Goal: Check status: Check status

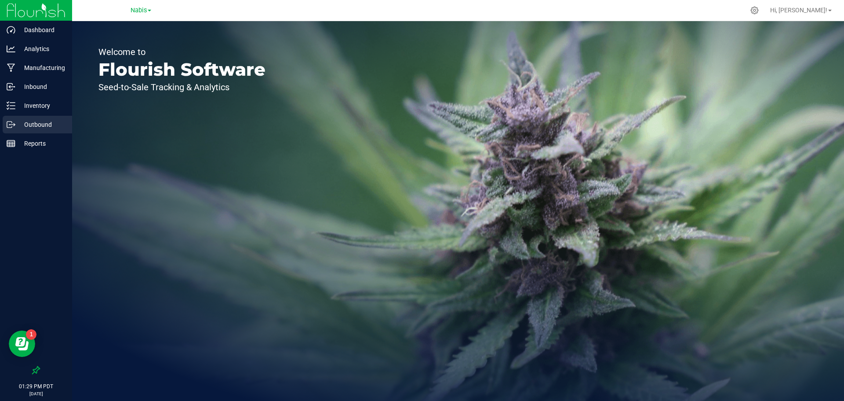
click at [45, 123] on p "Outbound" at bounding box center [41, 124] width 53 height 11
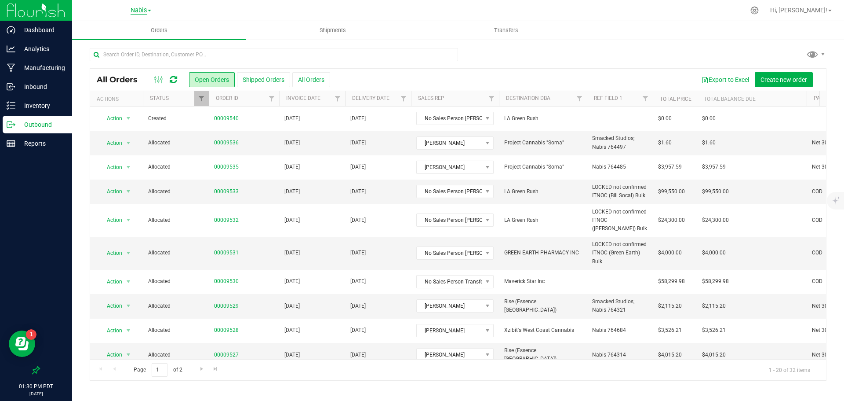
click at [143, 10] on span "Nabis" at bounding box center [139, 11] width 16 height 8
click at [124, 33] on link "MSR Supply" at bounding box center [141, 31] width 128 height 12
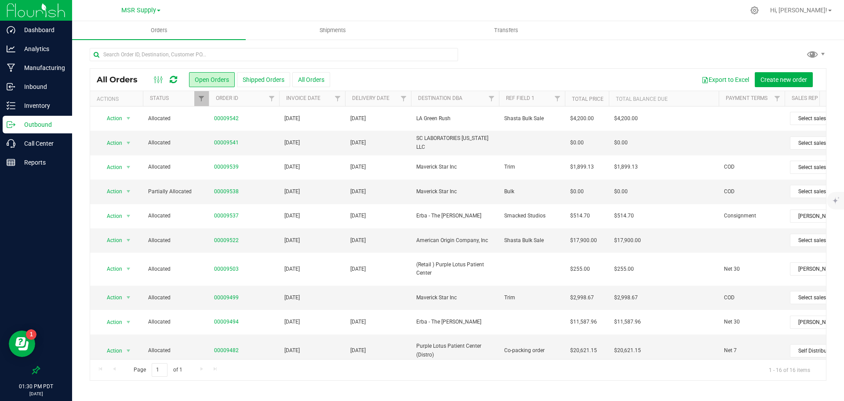
click at [317, 80] on button "All Orders" at bounding box center [311, 79] width 38 height 15
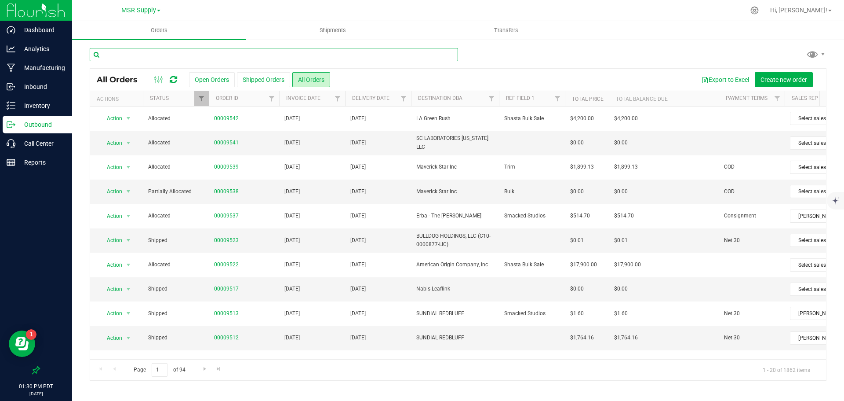
click at [284, 54] on input "text" at bounding box center [274, 54] width 368 height 13
type input "w"
type input "woods"
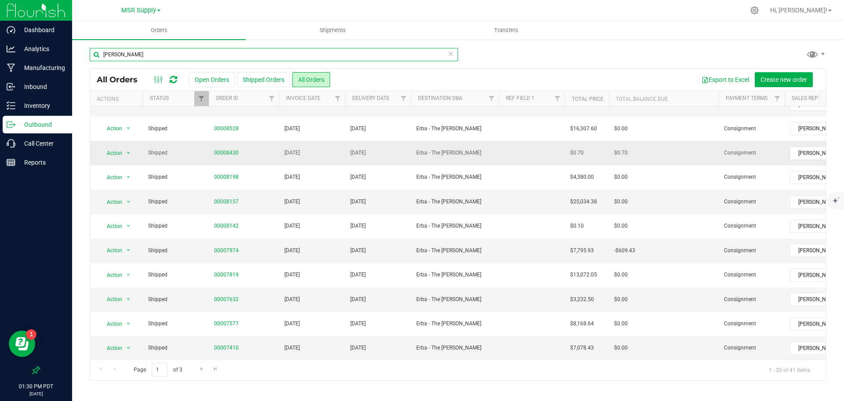
scroll to position [241, 0]
click at [204, 369] on span "Go to the next page" at bounding box center [201, 368] width 7 height 7
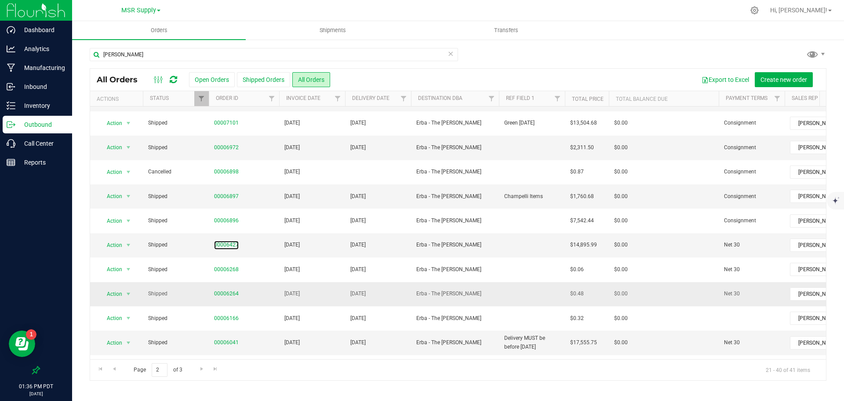
scroll to position [88, 0]
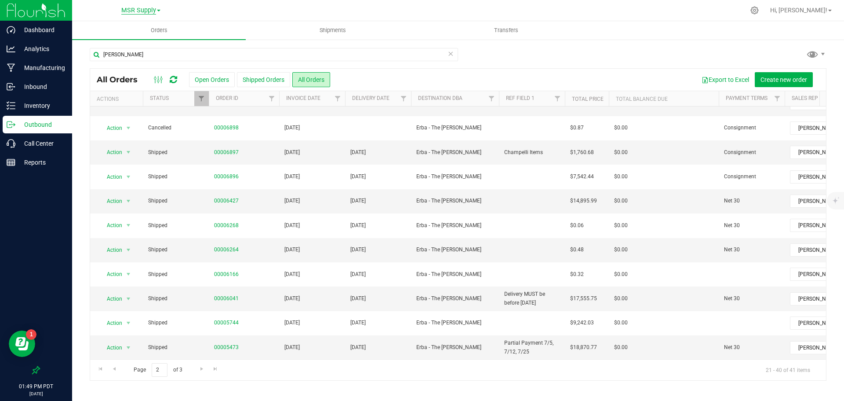
click at [132, 7] on span "MSR Supply" at bounding box center [138, 11] width 35 height 8
click at [132, 52] on link "Nabis" at bounding box center [141, 54] width 128 height 12
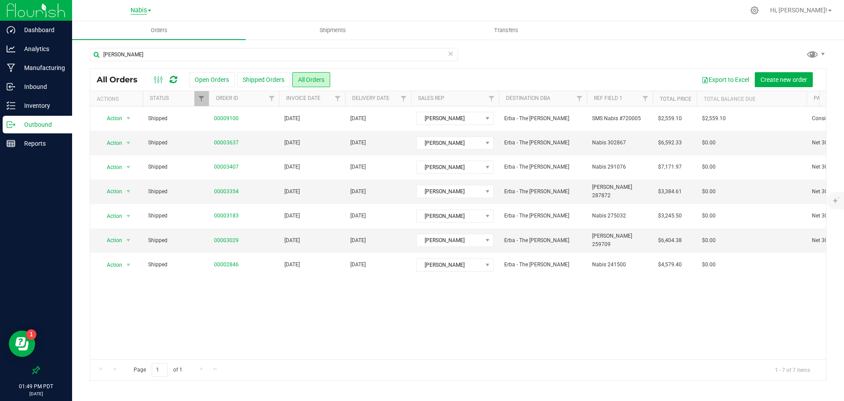
click at [141, 12] on span "Nabis" at bounding box center [139, 11] width 16 height 8
click at [130, 30] on link "MSR Supply" at bounding box center [141, 31] width 128 height 12
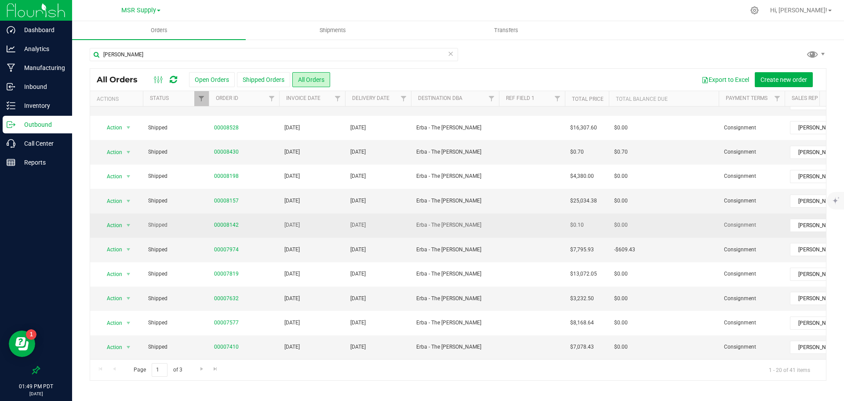
scroll to position [241, 0]
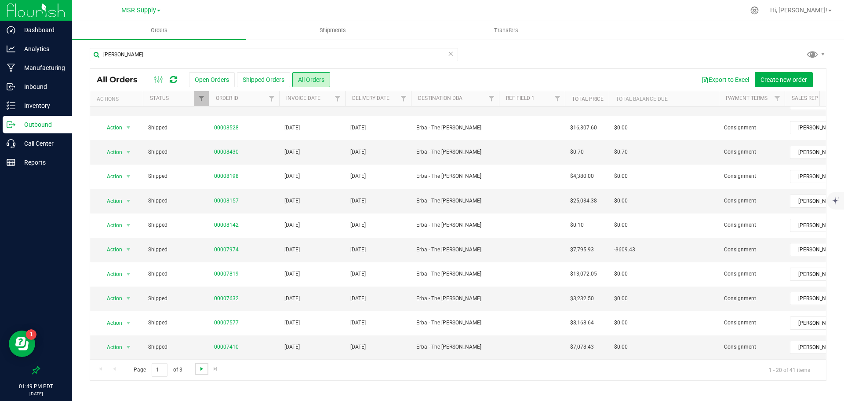
click at [201, 369] on span "Go to the next page" at bounding box center [201, 368] width 7 height 7
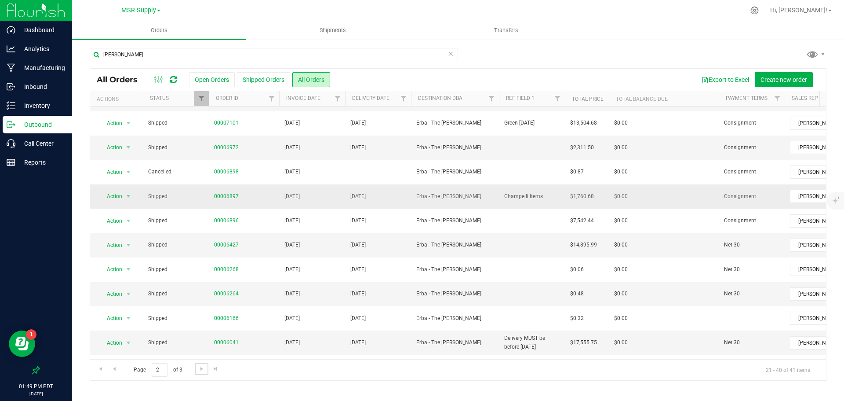
scroll to position [88, 0]
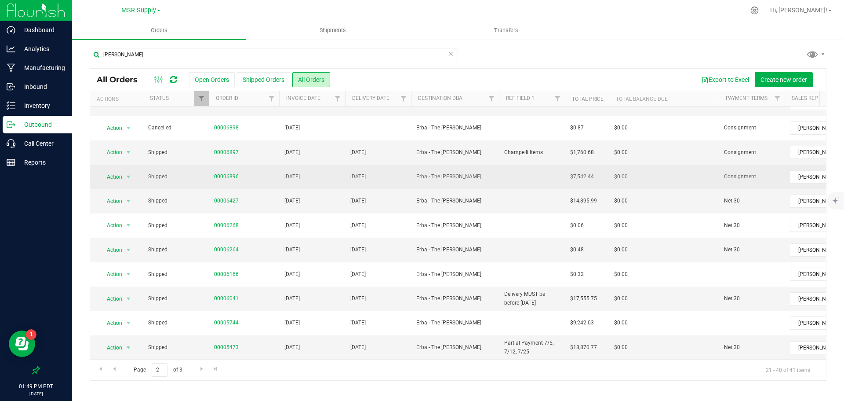
drag, startPoint x: 230, startPoint y: 201, endPoint x: 269, endPoint y: 181, distance: 44.4
click at [269, 181] on span "00006896" at bounding box center [244, 176] width 60 height 8
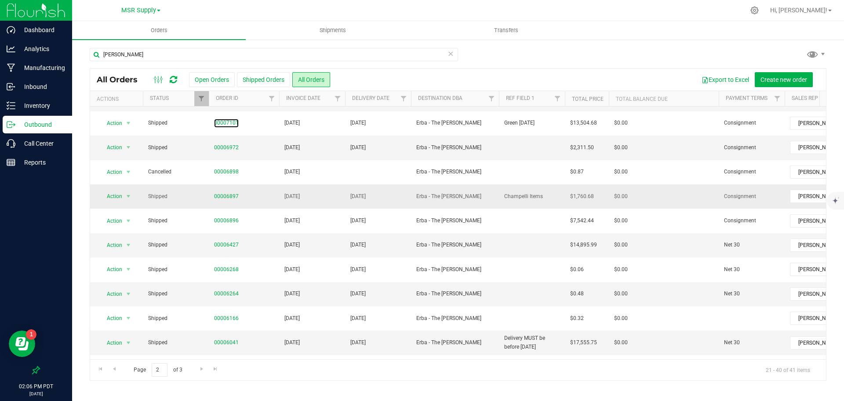
scroll to position [0, 0]
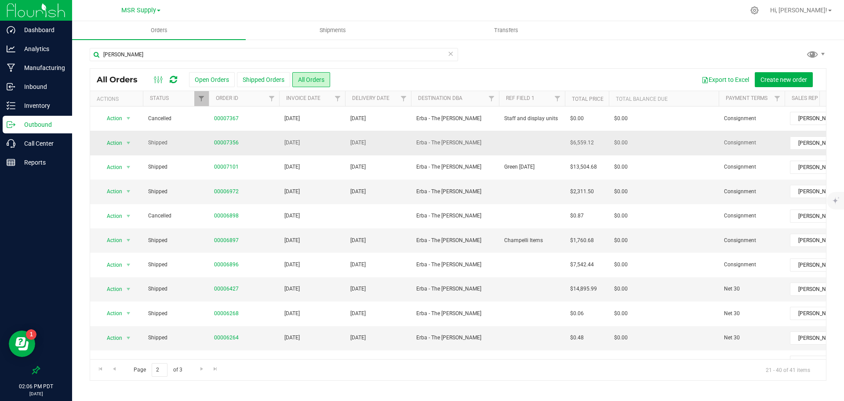
drag, startPoint x: 231, startPoint y: 143, endPoint x: 259, endPoint y: 154, distance: 30.8
click at [255, 148] on td "00007356" at bounding box center [244, 143] width 70 height 24
click at [117, 370] on span "Go to the previous page" at bounding box center [114, 368] width 7 height 7
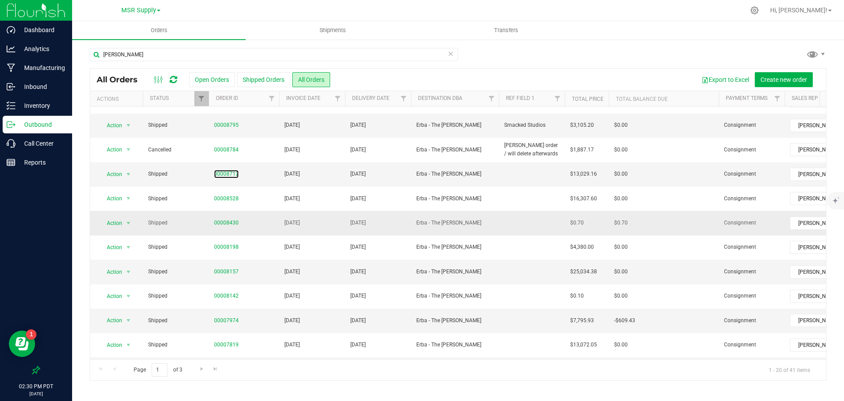
scroll to position [153, 0]
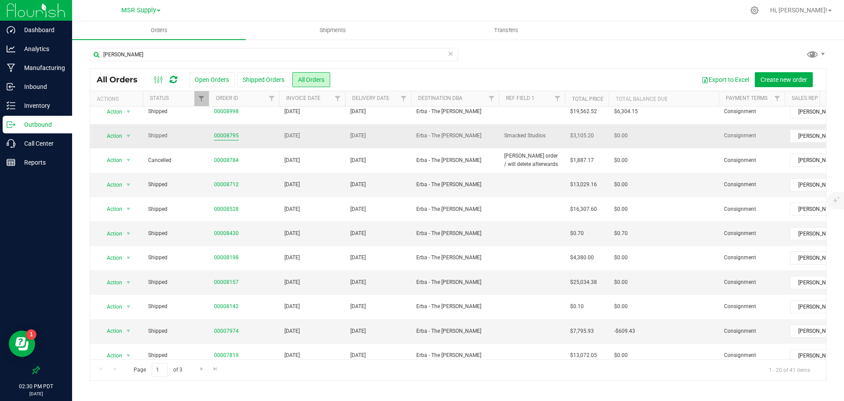
drag, startPoint x: 234, startPoint y: 158, endPoint x: 231, endPoint y: 138, distance: 21.0
click at [231, 138] on link "00008795" at bounding box center [226, 135] width 25 height 8
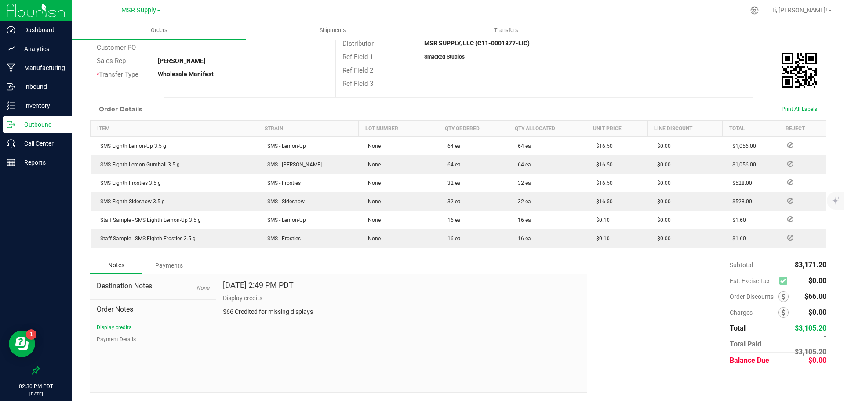
click at [179, 262] on div "Payments" at bounding box center [168, 265] width 53 height 16
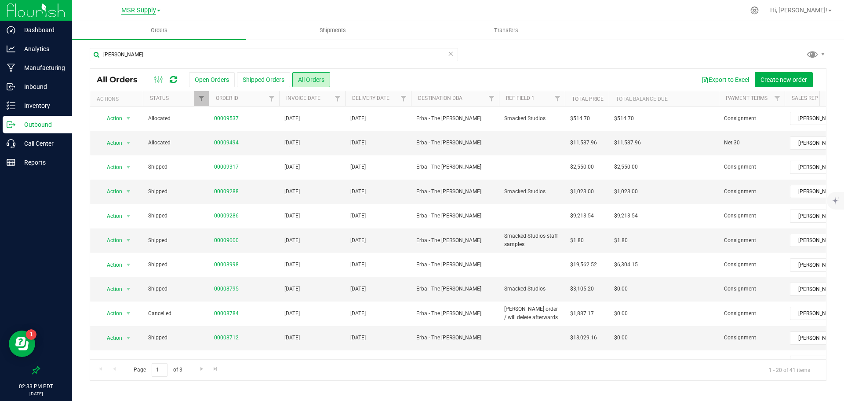
click at [153, 11] on span "MSR Supply" at bounding box center [138, 11] width 35 height 8
click at [125, 53] on link "Nabis" at bounding box center [141, 54] width 128 height 12
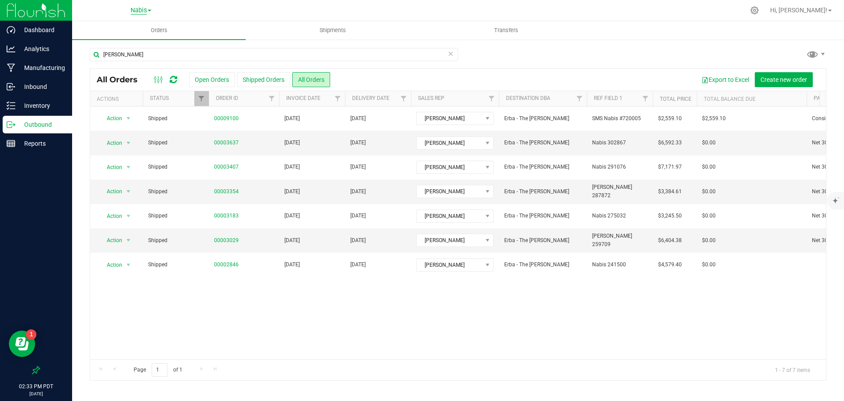
click at [137, 12] on span "Nabis" at bounding box center [139, 11] width 16 height 8
click at [132, 30] on link "MSR Supply" at bounding box center [141, 31] width 128 height 12
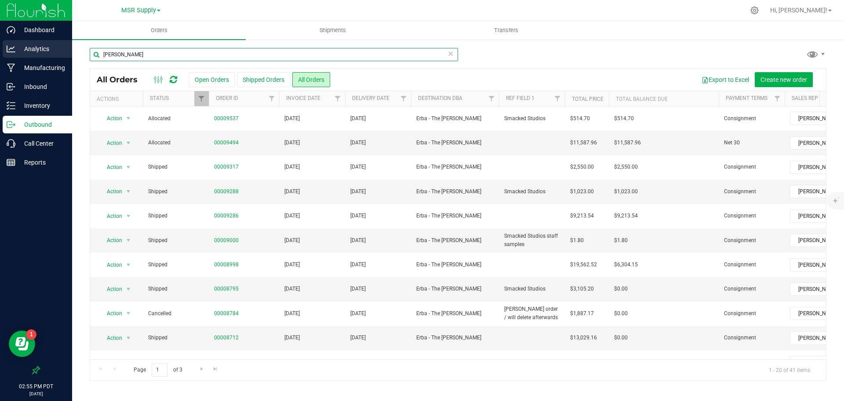
drag, startPoint x: 145, startPoint y: 54, endPoint x: 0, endPoint y: 58, distance: 144.7
click at [0, 58] on div "Dashboard Analytics Manufacturing Inbound Inventory Outbound Call Center Report…" at bounding box center [422, 200] width 844 height 401
type input "venice"
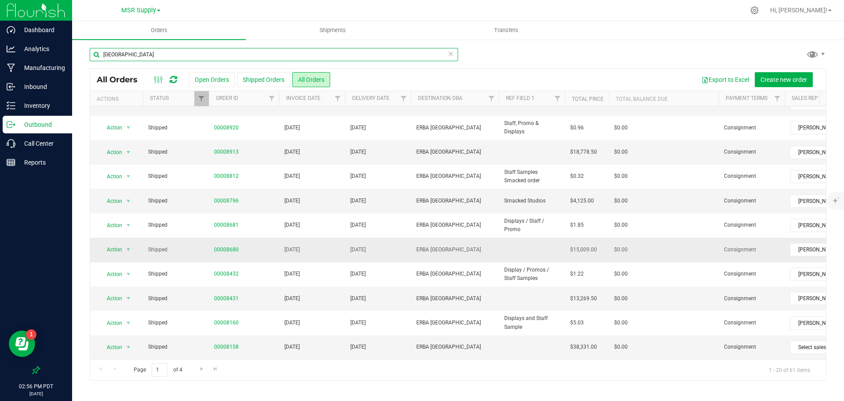
scroll to position [21, 0]
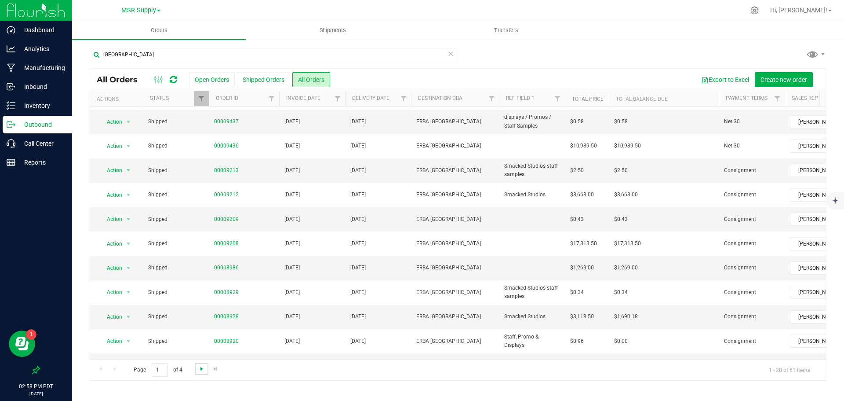
click at [204, 368] on span "Go to the next page" at bounding box center [201, 368] width 7 height 7
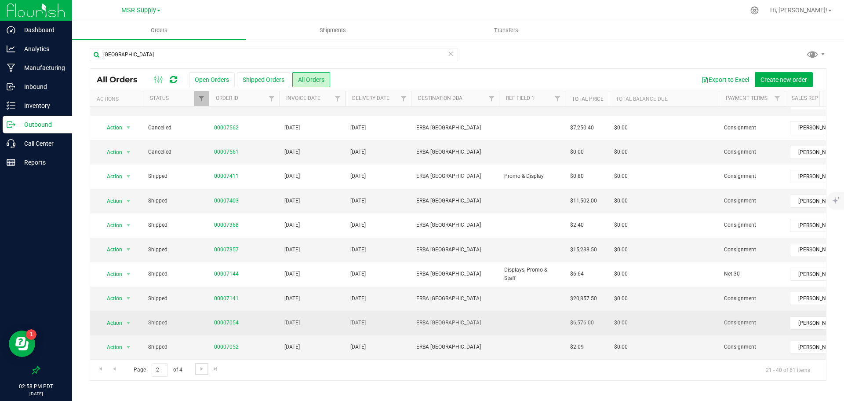
scroll to position [241, 0]
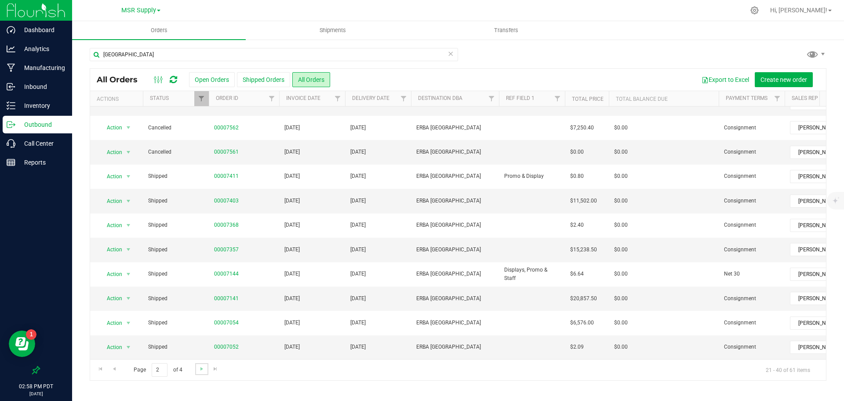
click at [197, 370] on link "Go to the next page" at bounding box center [201, 369] width 13 height 12
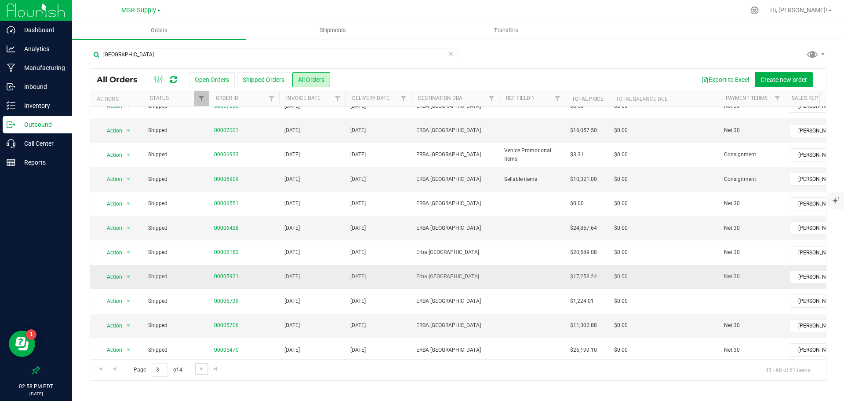
scroll to position [0, 0]
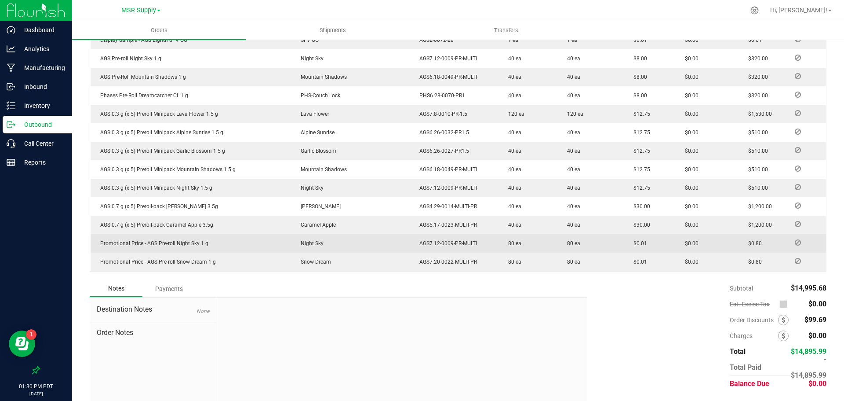
scroll to position [577, 0]
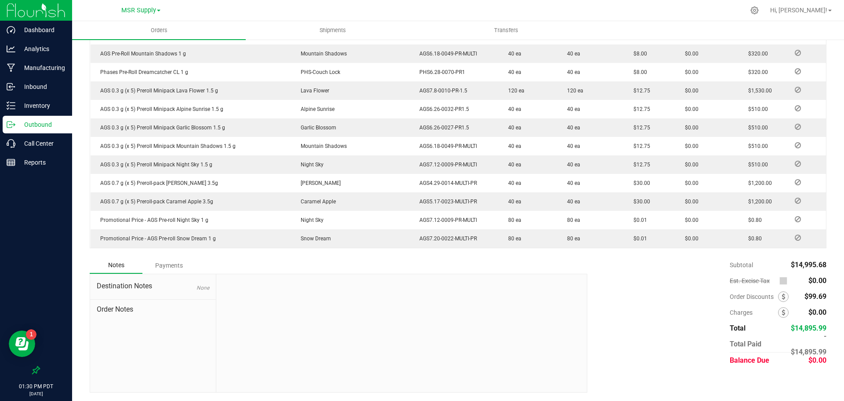
click at [160, 272] on div "Payments" at bounding box center [168, 265] width 53 height 16
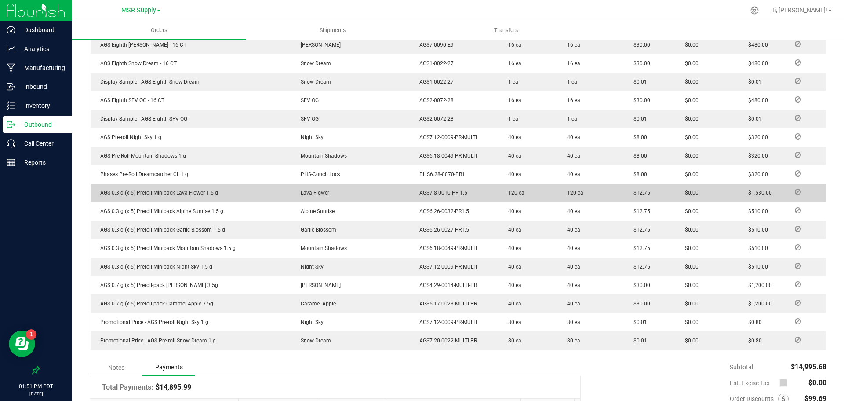
scroll to position [553, 0]
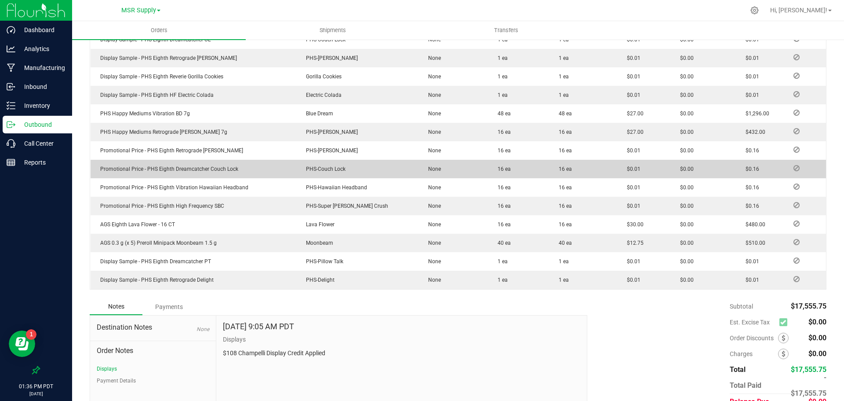
scroll to position [799, 0]
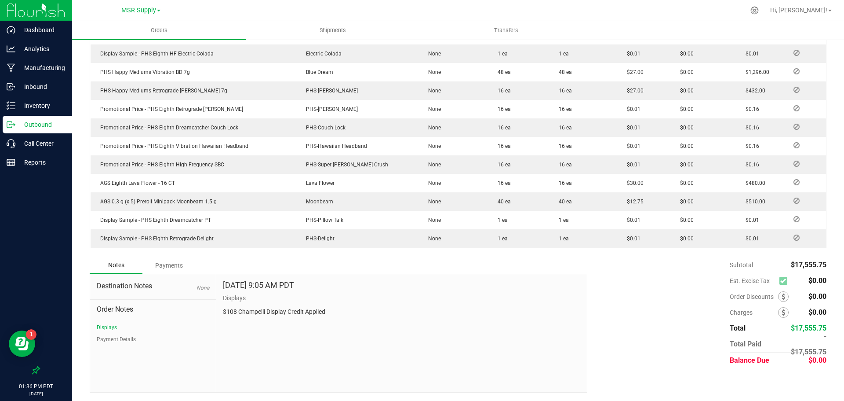
click at [171, 260] on div "Payments" at bounding box center [168, 265] width 53 height 16
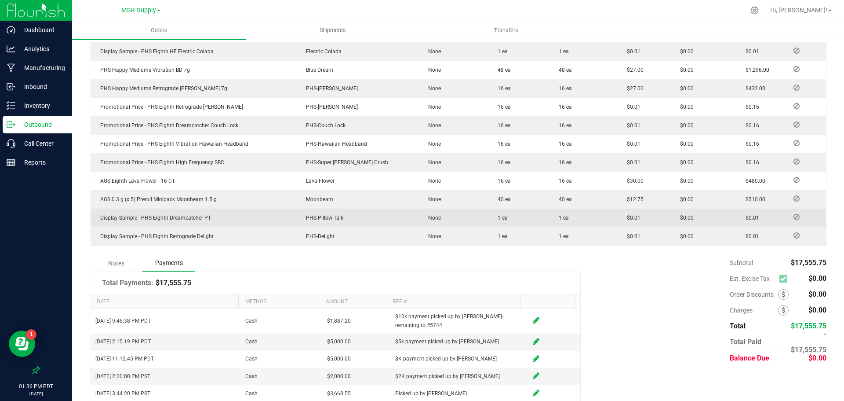
scroll to position [802, 0]
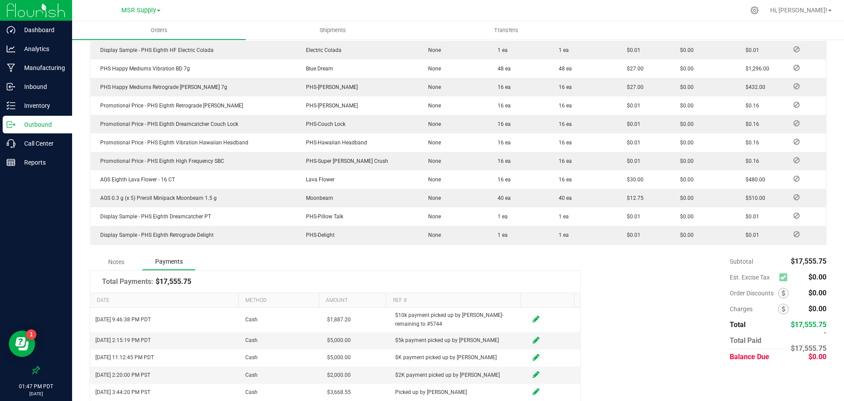
click at [620, 346] on div "Subtotal $17,555.75 Est. Excise Tax $0.00" at bounding box center [704, 308] width 246 height 111
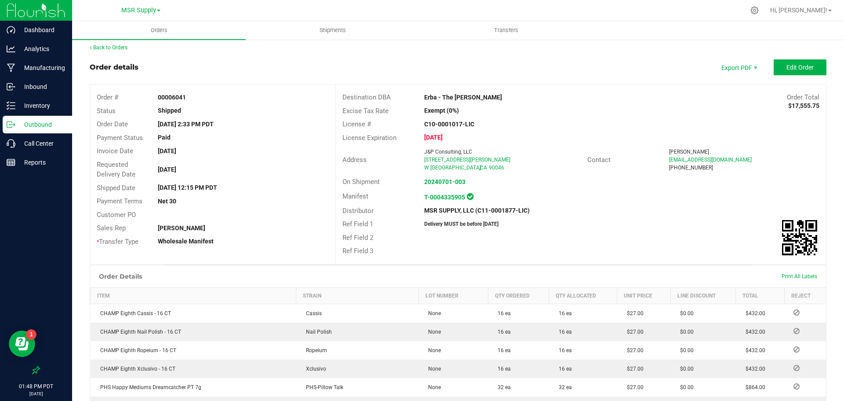
scroll to position [0, 0]
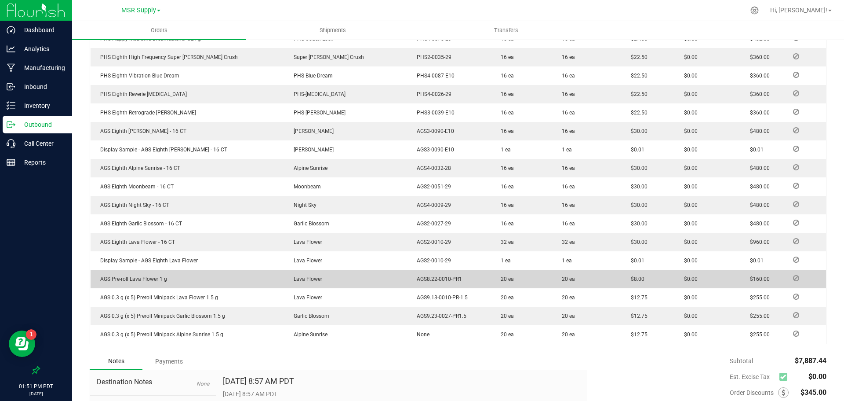
scroll to position [522, 0]
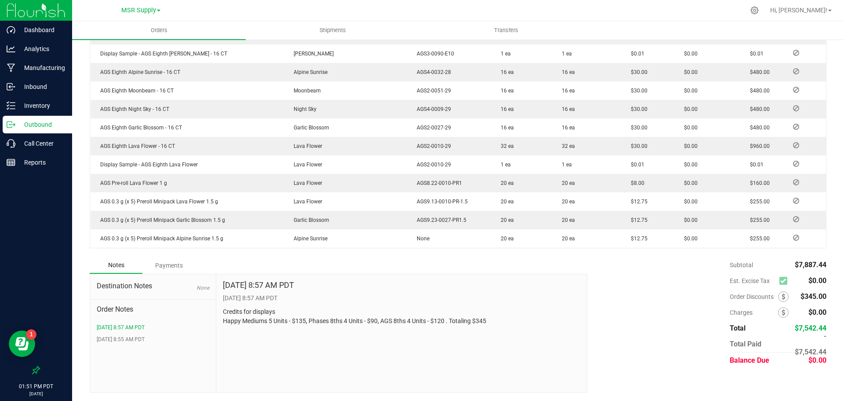
click at [161, 272] on div "Payments" at bounding box center [168, 265] width 53 height 16
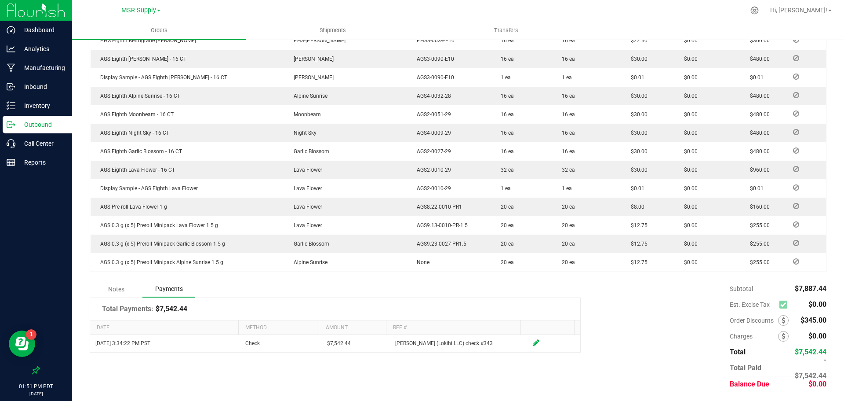
scroll to position [498, 0]
click at [169, 285] on div "Payments" at bounding box center [168, 289] width 53 height 17
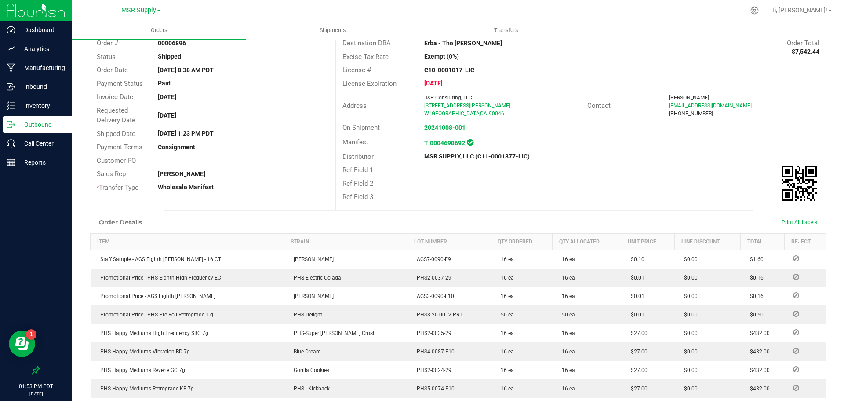
scroll to position [0, 0]
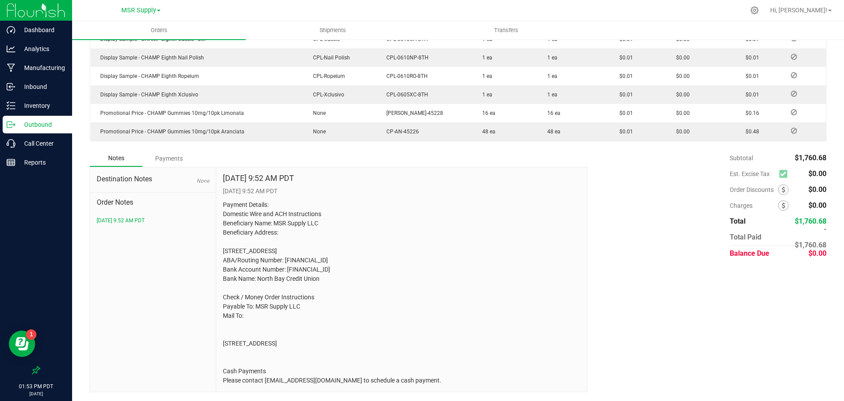
scroll to position [370, 0]
click at [164, 150] on div "Payments" at bounding box center [168, 158] width 53 height 16
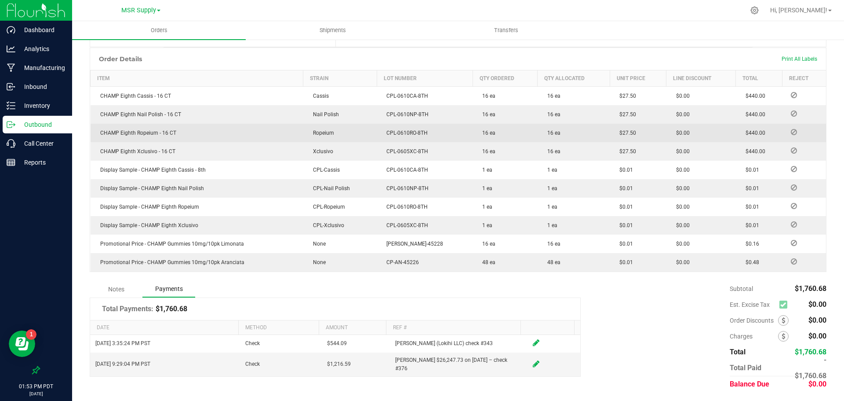
scroll to position [221, 0]
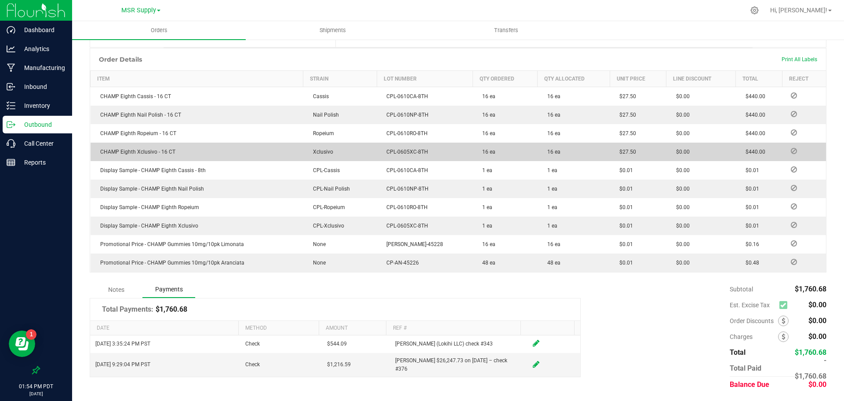
click at [400, 146] on td "CPL-0605XC-8TH" at bounding box center [425, 151] width 96 height 18
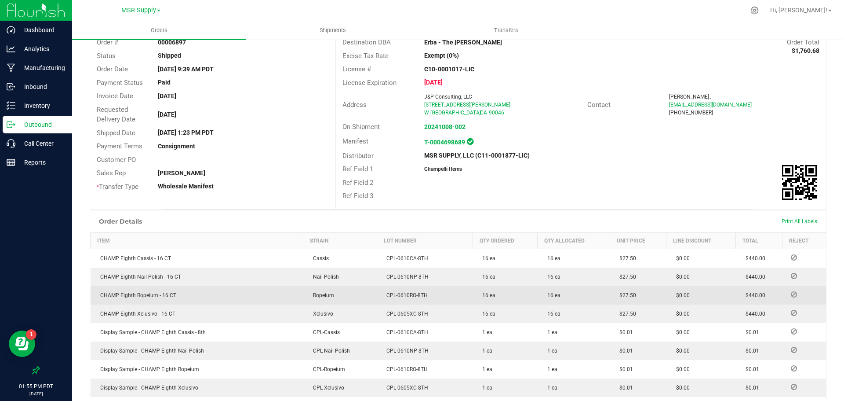
scroll to position [0, 0]
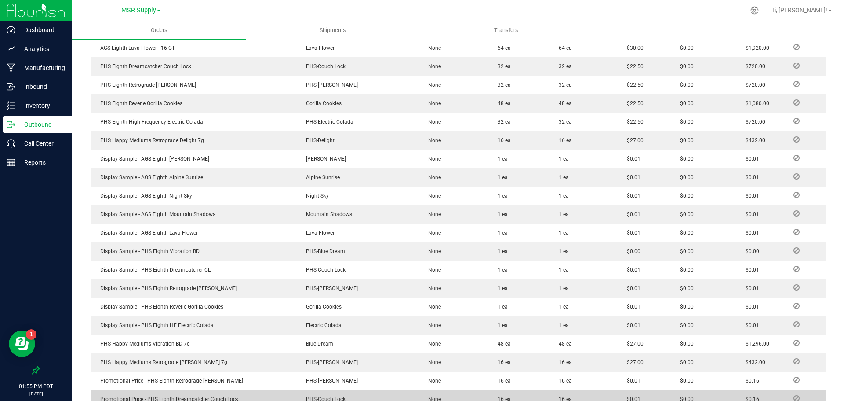
scroll to position [799, 0]
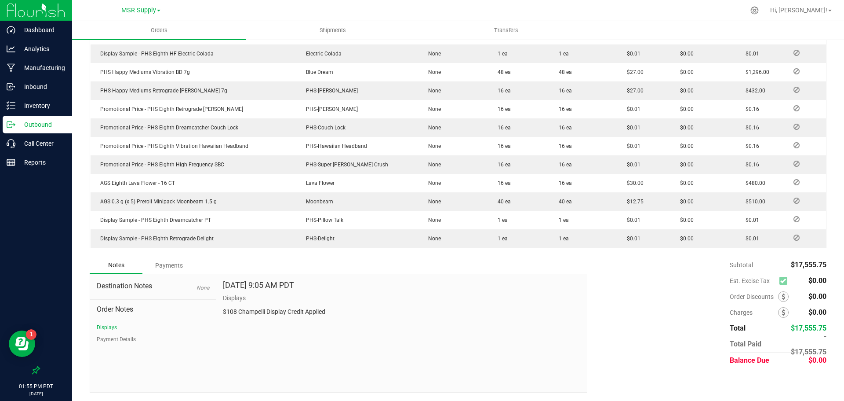
click at [175, 266] on div "Payments" at bounding box center [168, 265] width 53 height 16
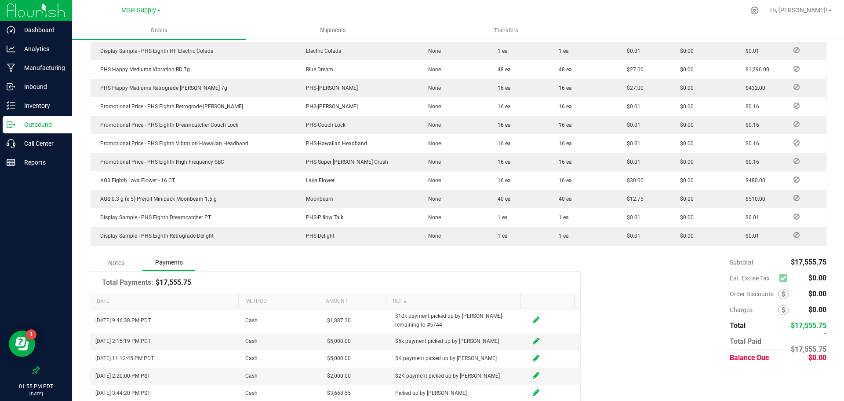
scroll to position [802, 0]
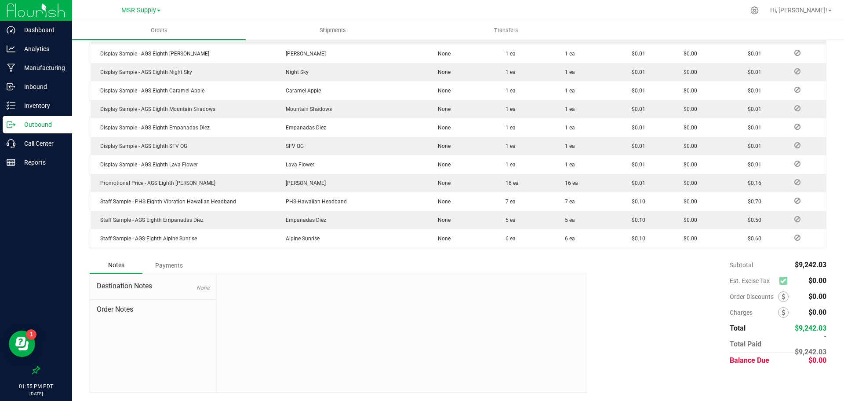
click at [177, 270] on div "Payments" at bounding box center [168, 265] width 53 height 16
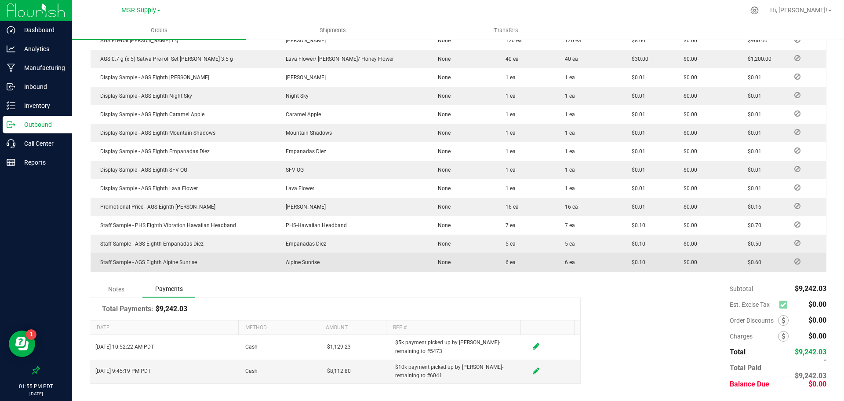
scroll to position [424, 0]
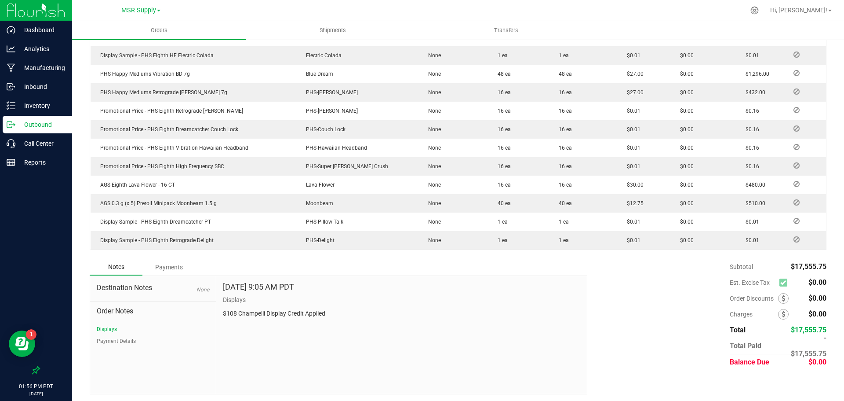
scroll to position [799, 0]
click at [169, 261] on div "Payments" at bounding box center [168, 265] width 53 height 16
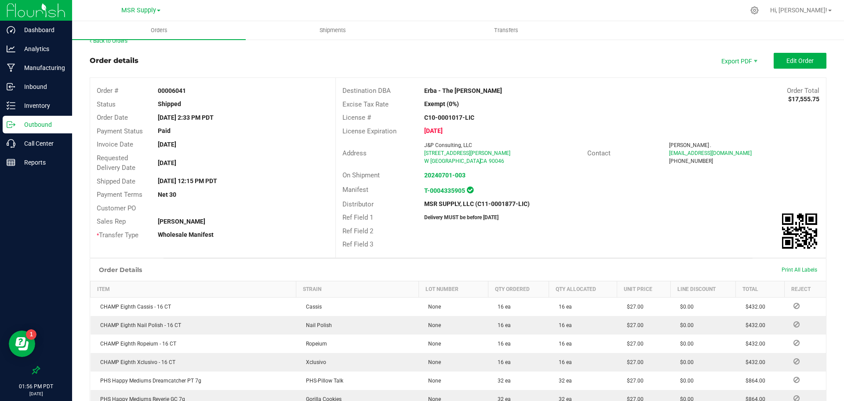
scroll to position [0, 0]
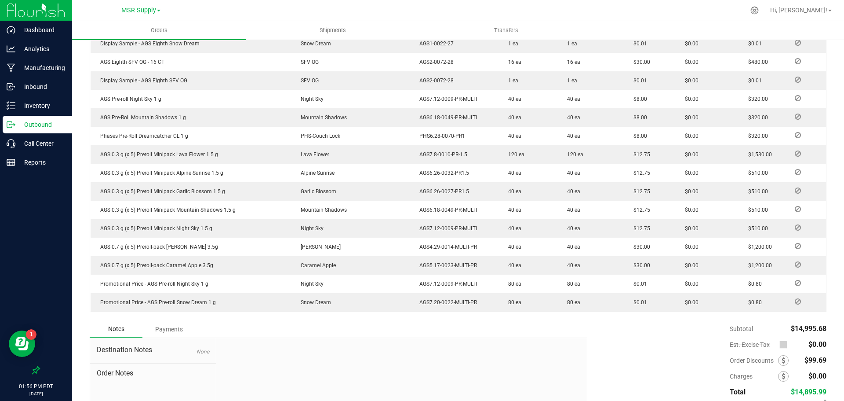
scroll to position [577, 0]
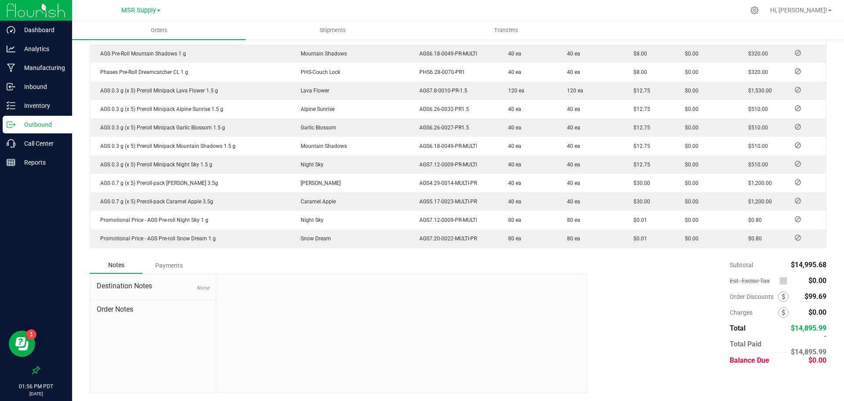
click at [167, 266] on div "Payments" at bounding box center [168, 265] width 53 height 16
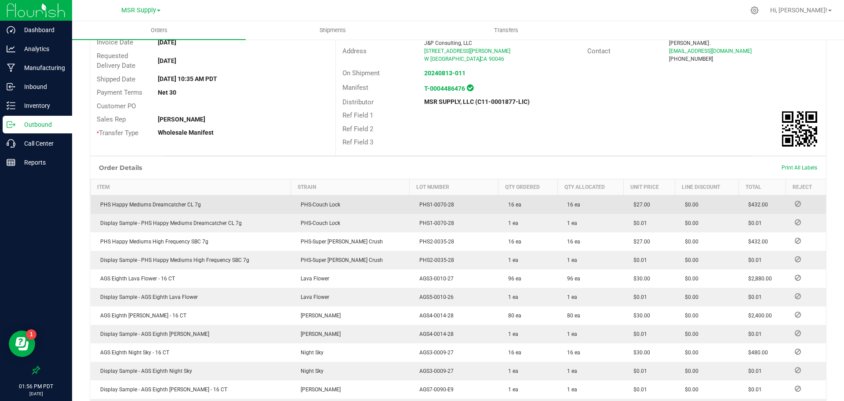
scroll to position [0, 0]
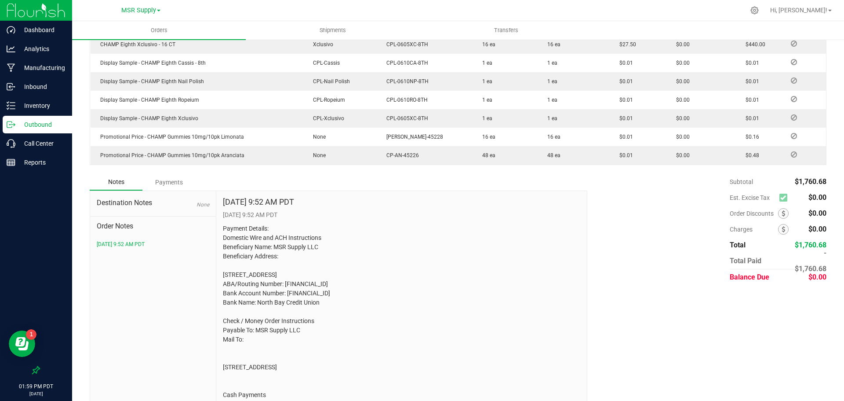
scroll to position [370, 0]
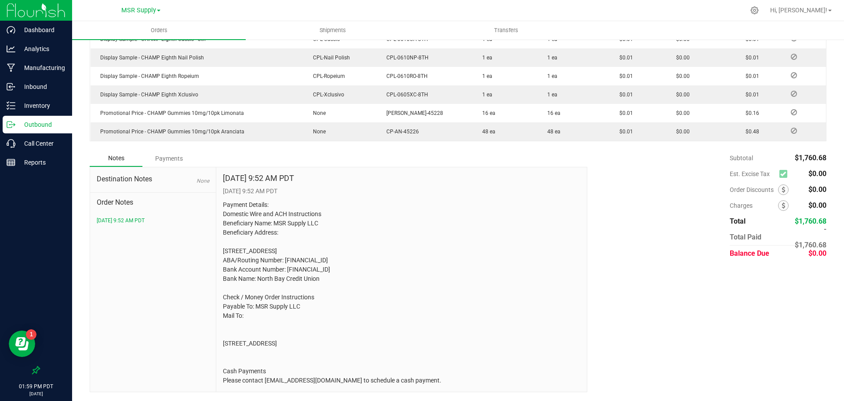
click at [178, 150] on div "Payments" at bounding box center [168, 158] width 53 height 16
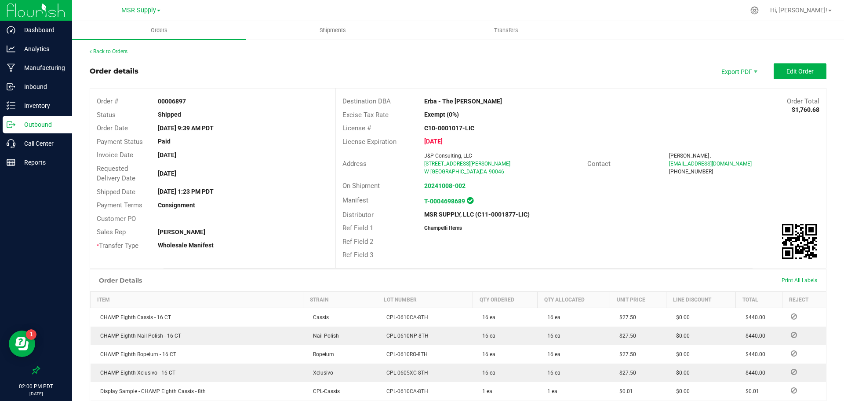
scroll to position [0, 0]
drag, startPoint x: 341, startPoint y: 69, endPoint x: 333, endPoint y: 73, distance: 9.2
click at [341, 69] on div "Order details Export PDF Edit Order" at bounding box center [458, 71] width 737 height 16
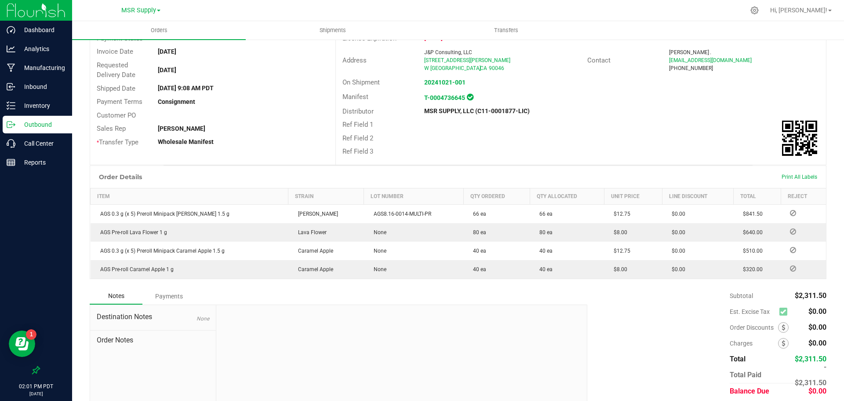
scroll to position [134, 0]
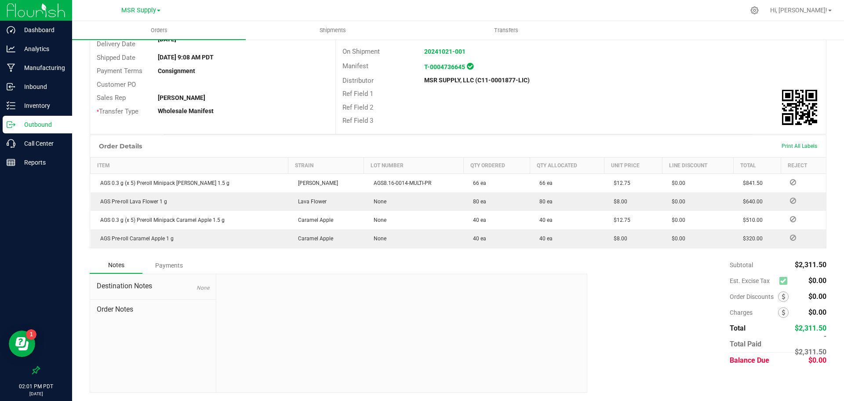
click at [176, 262] on div "Payments" at bounding box center [168, 265] width 53 height 16
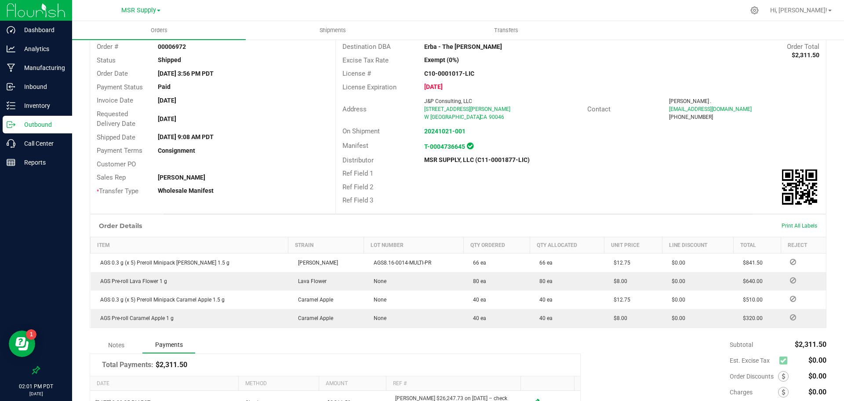
scroll to position [0, 0]
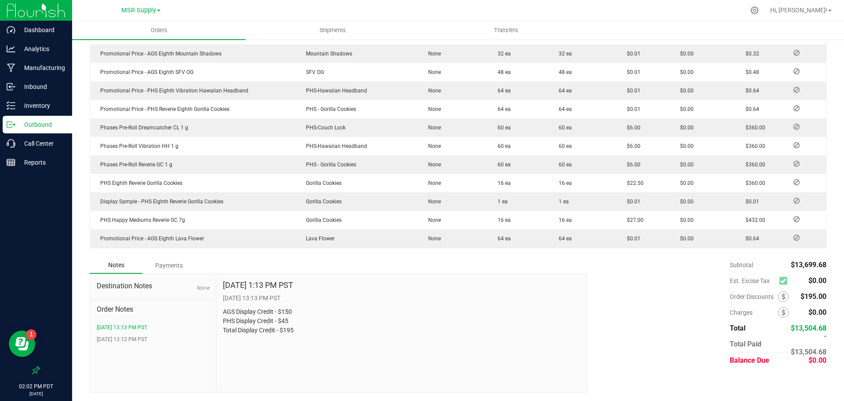
click at [180, 268] on div "Payments" at bounding box center [168, 265] width 53 height 16
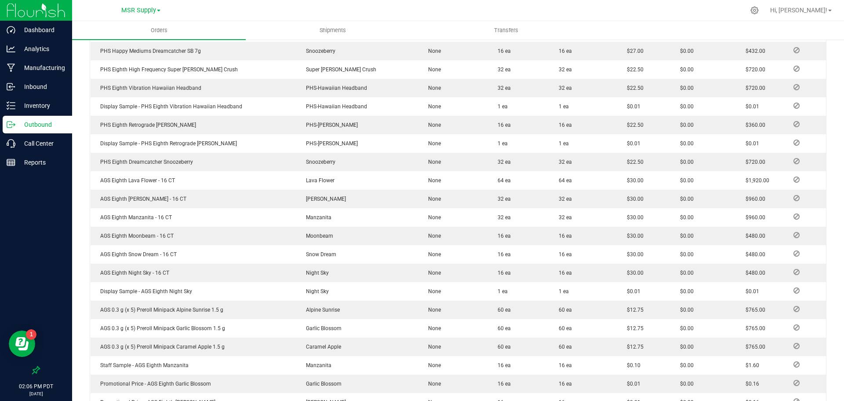
scroll to position [180, 0]
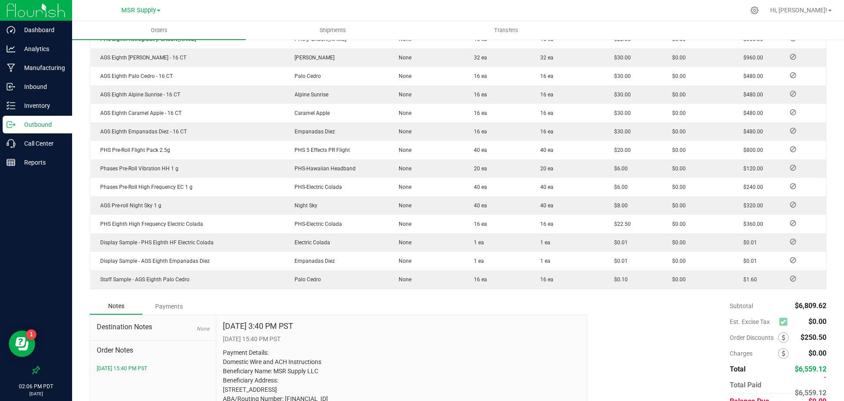
scroll to position [536, 0]
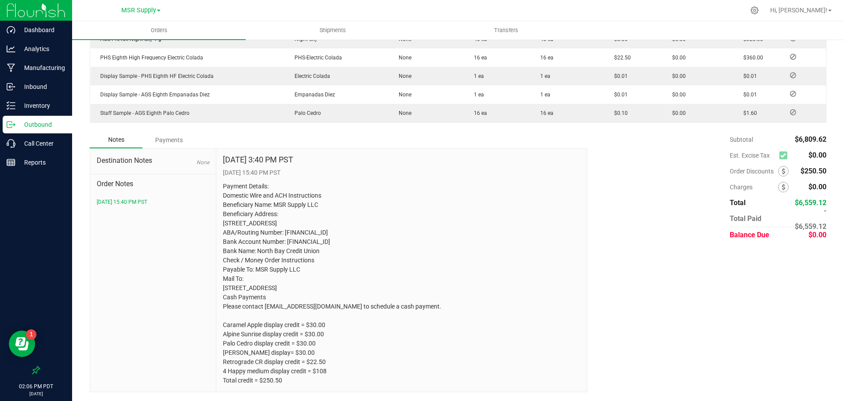
click at [172, 132] on div "Payments" at bounding box center [168, 140] width 53 height 16
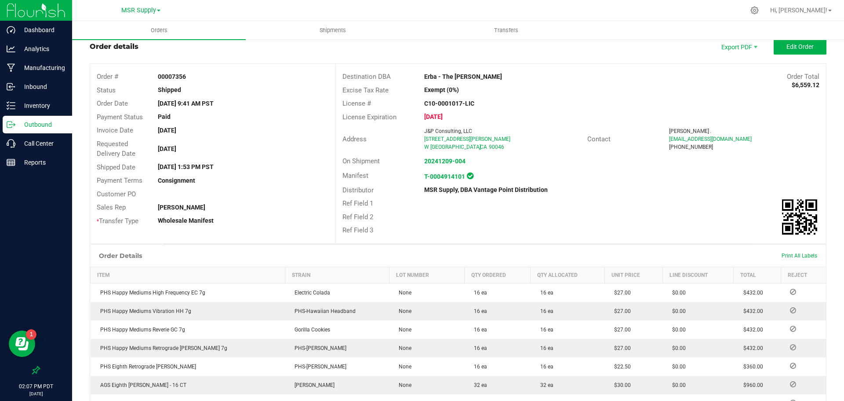
scroll to position [0, 0]
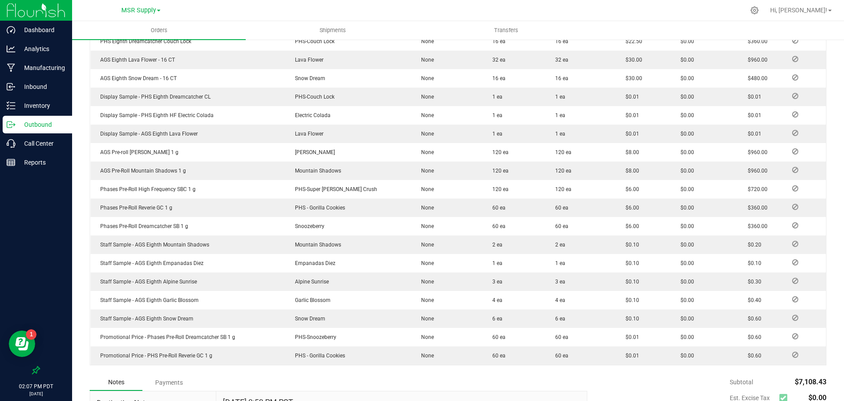
scroll to position [573, 0]
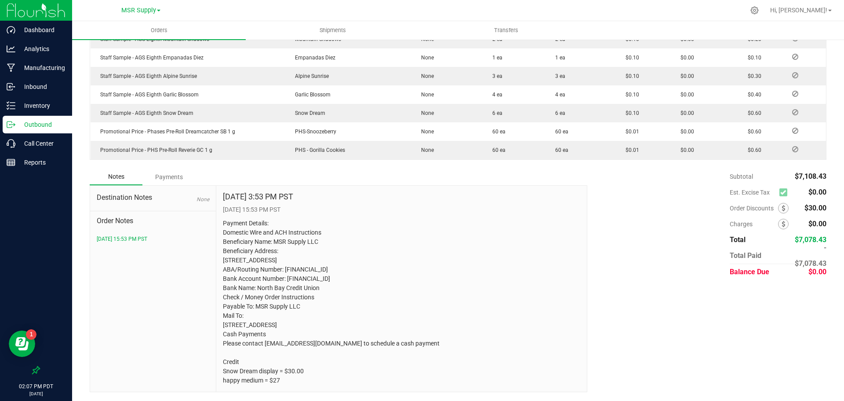
drag, startPoint x: 230, startPoint y: 285, endPoint x: 163, endPoint y: 271, distance: 67.8
click at [163, 281] on div "Destination Notes None Order Notes 12/12/2024 15:53 PM PST" at bounding box center [153, 289] width 126 height 206
click at [180, 169] on div "Payments" at bounding box center [168, 177] width 53 height 16
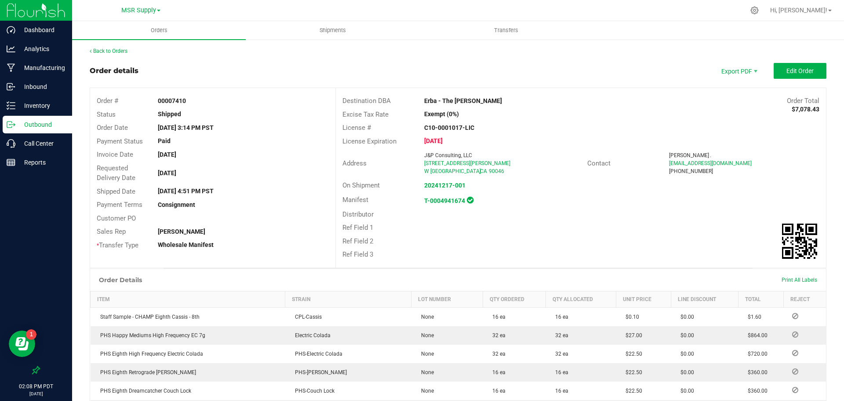
scroll to position [0, 0]
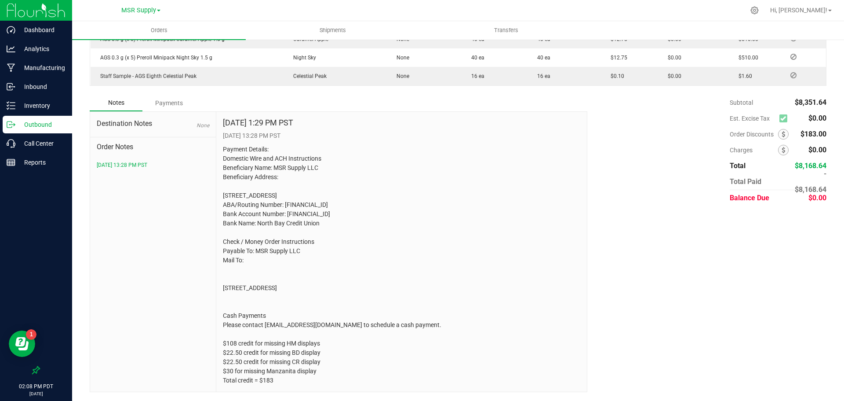
scroll to position [610, 0]
click at [167, 95] on div "Payments" at bounding box center [168, 103] width 53 height 16
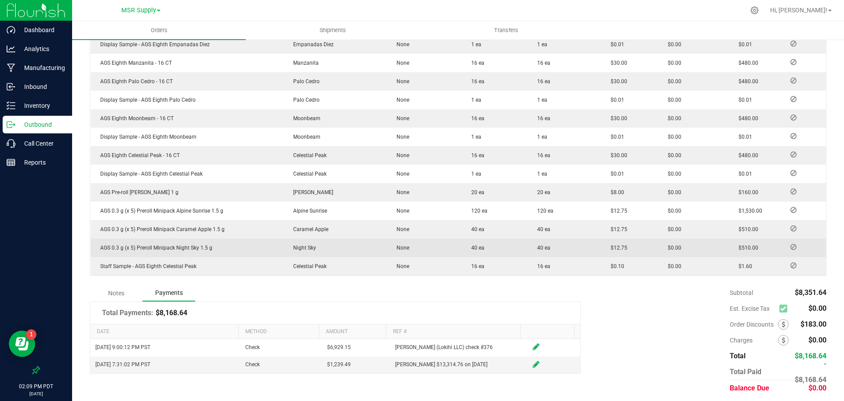
scroll to position [405, 0]
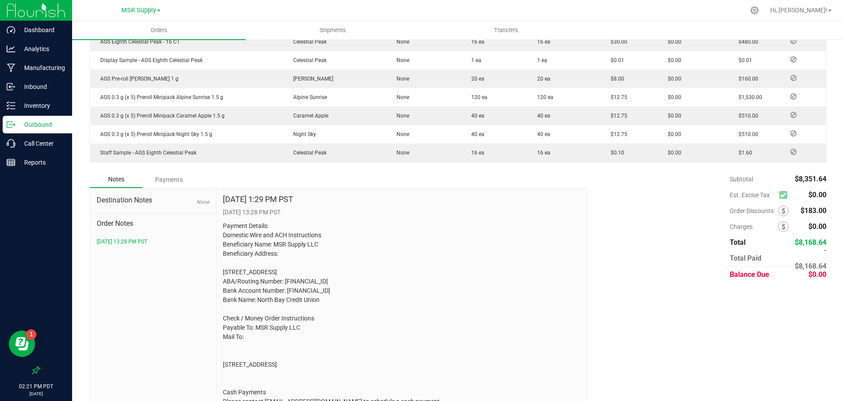
scroll to position [610, 0]
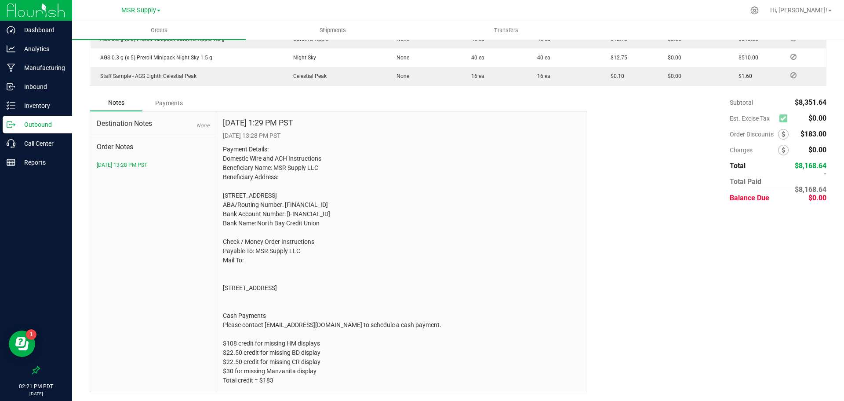
click at [182, 95] on div "Payments" at bounding box center [168, 103] width 53 height 16
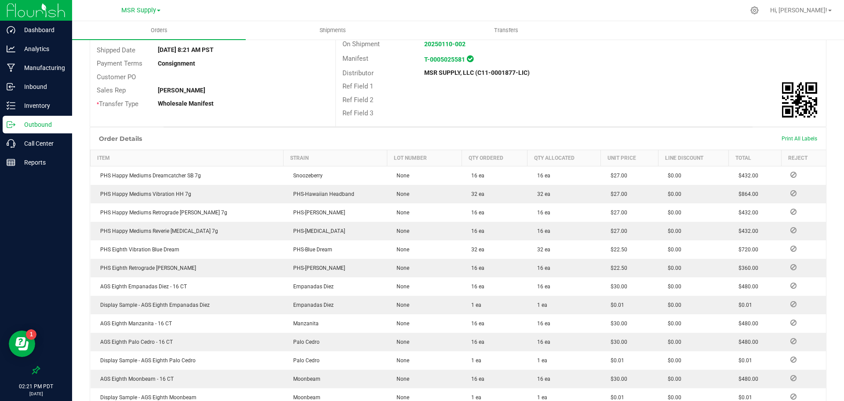
scroll to position [0, 0]
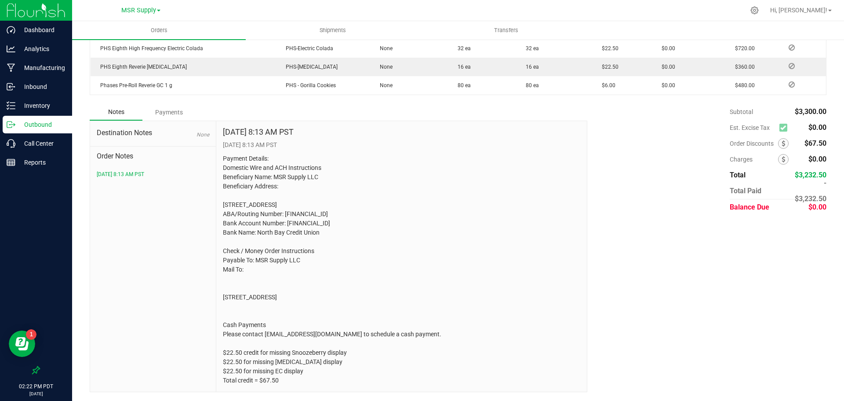
scroll to position [324, 0]
click at [167, 104] on div "Payments" at bounding box center [168, 112] width 53 height 16
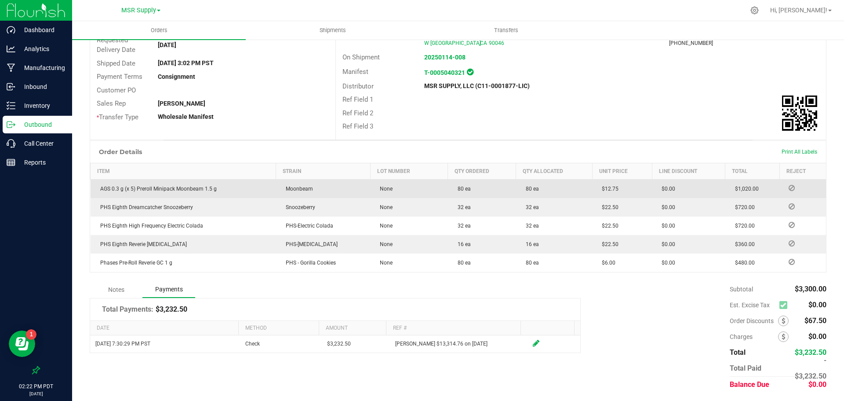
scroll to position [0, 0]
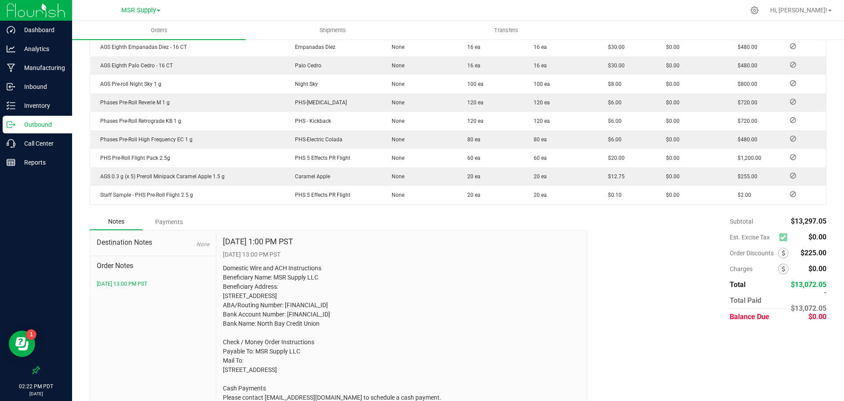
scroll to position [656, 0]
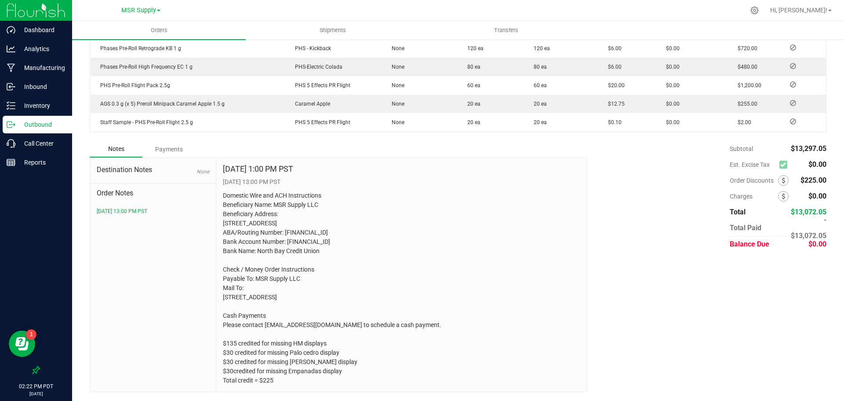
click at [177, 141] on div "Payments" at bounding box center [168, 149] width 53 height 16
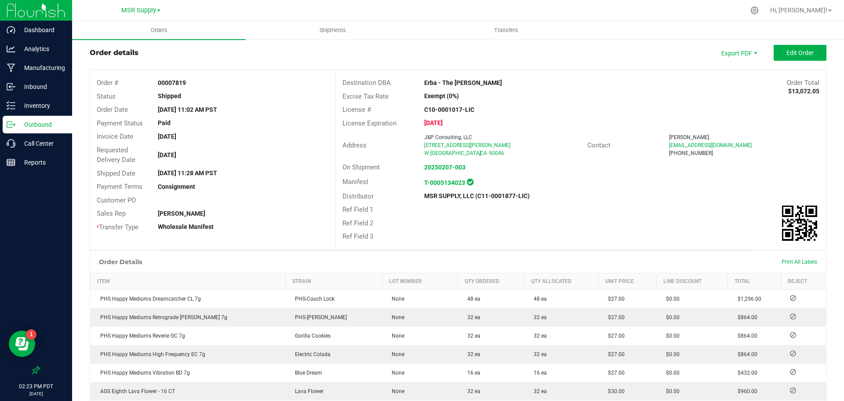
scroll to position [0, 0]
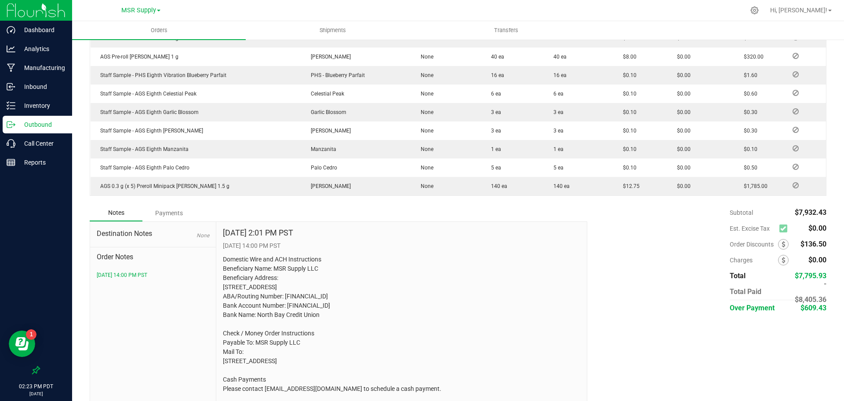
scroll to position [564, 0]
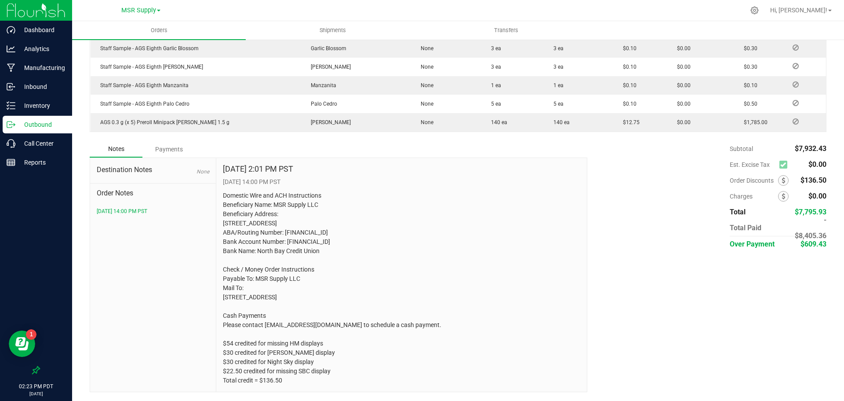
click at [163, 141] on div "Payments" at bounding box center [168, 149] width 53 height 16
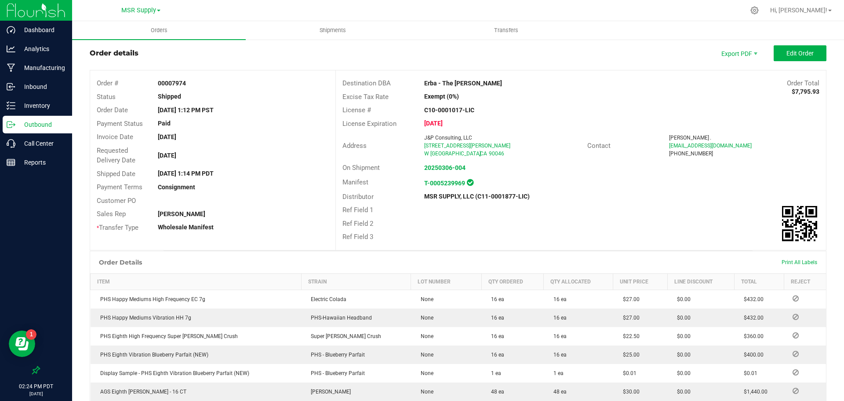
scroll to position [0, 0]
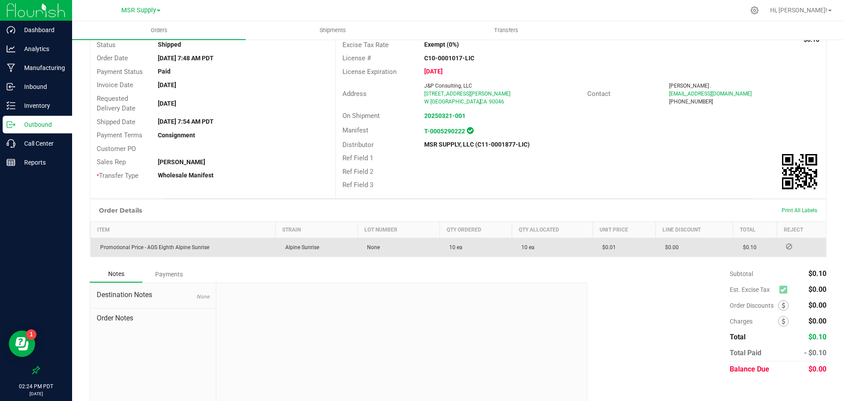
scroll to position [79, 0]
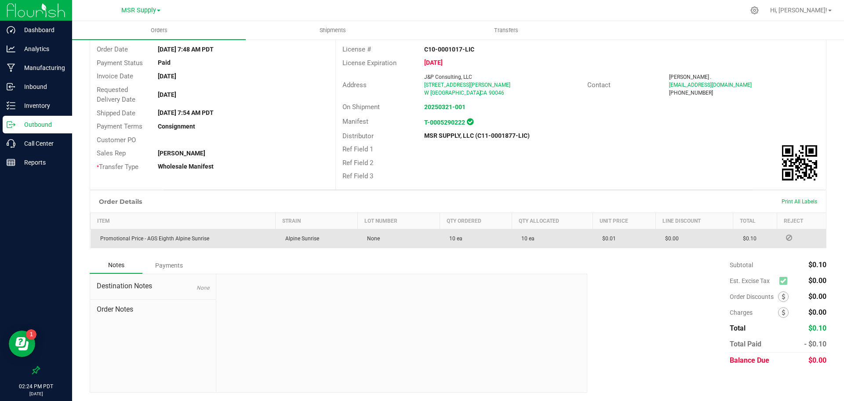
click at [174, 269] on div "Payments" at bounding box center [168, 265] width 53 height 16
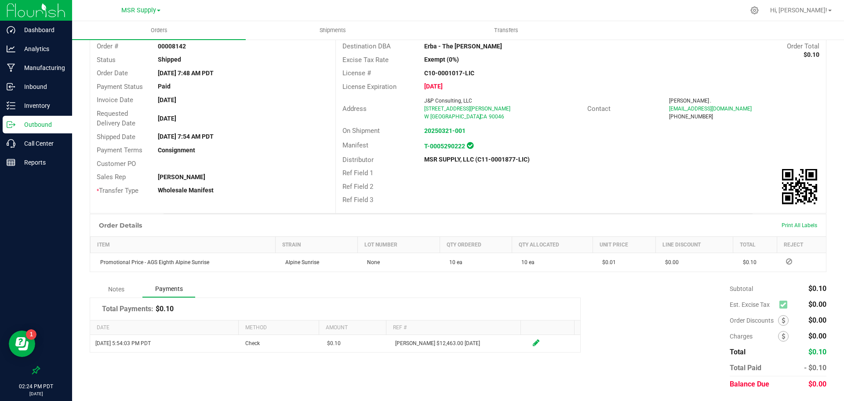
scroll to position [55, 0]
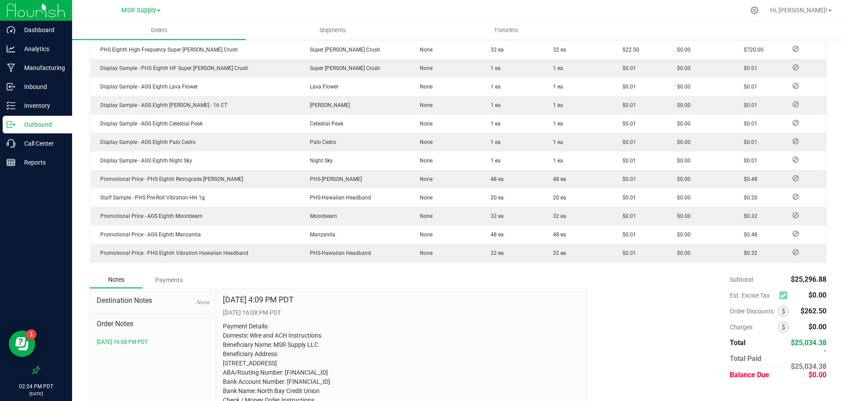
scroll to position [878, 0]
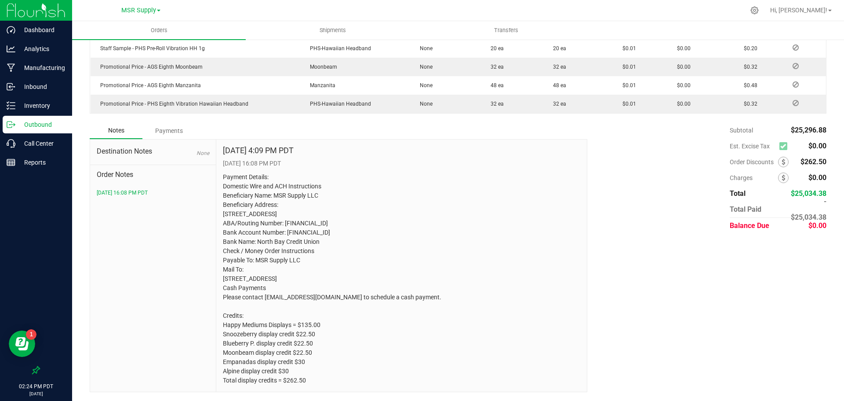
click at [170, 123] on div "Payments" at bounding box center [168, 131] width 53 height 16
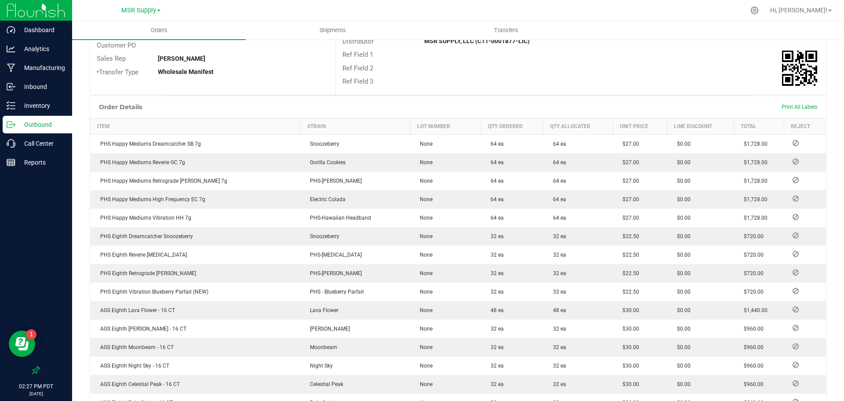
scroll to position [0, 0]
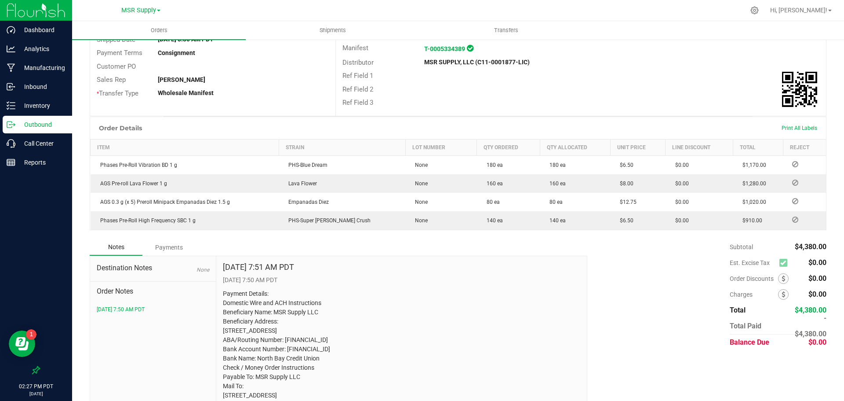
scroll to position [204, 0]
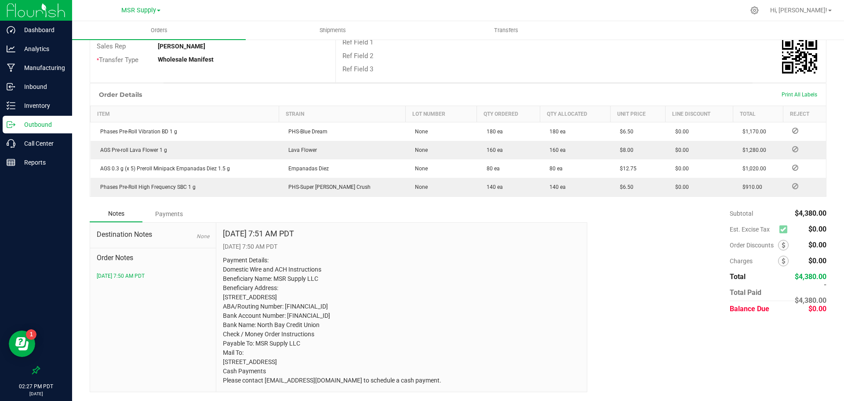
click at [178, 206] on div "Payments" at bounding box center [168, 214] width 53 height 16
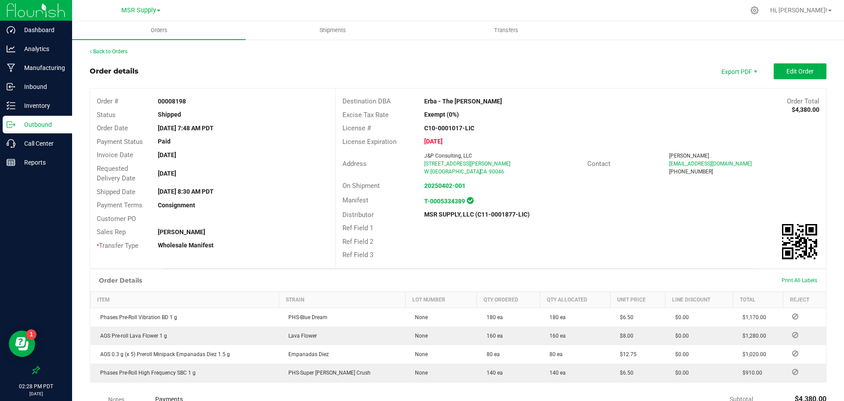
scroll to position [110, 0]
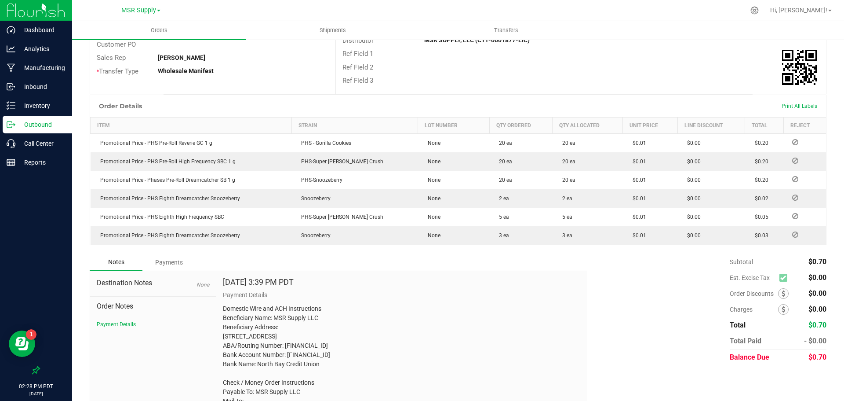
scroll to position [250, 0]
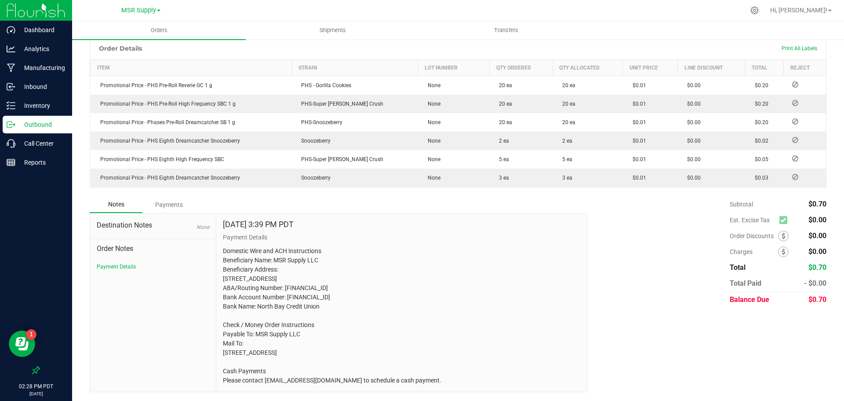
click at [180, 197] on div "Payments" at bounding box center [168, 205] width 53 height 16
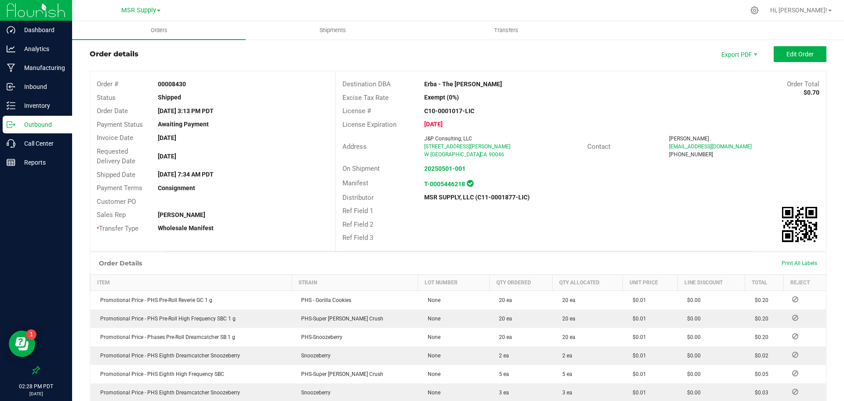
scroll to position [0, 0]
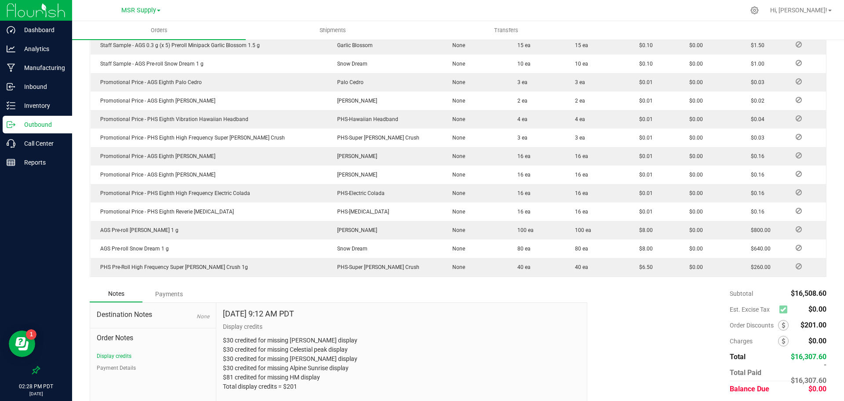
scroll to position [651, 0]
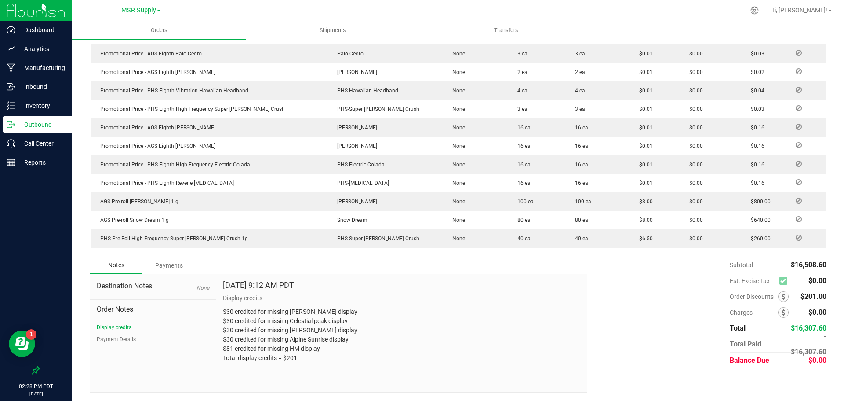
click at [178, 266] on div "Payments" at bounding box center [168, 265] width 53 height 16
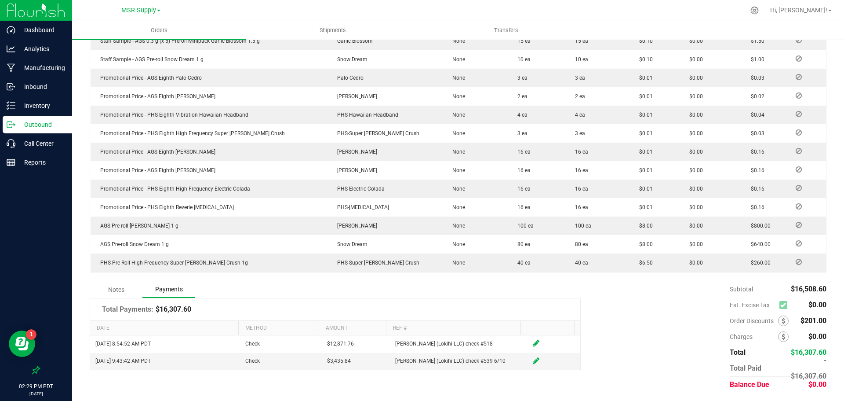
scroll to position [495, 0]
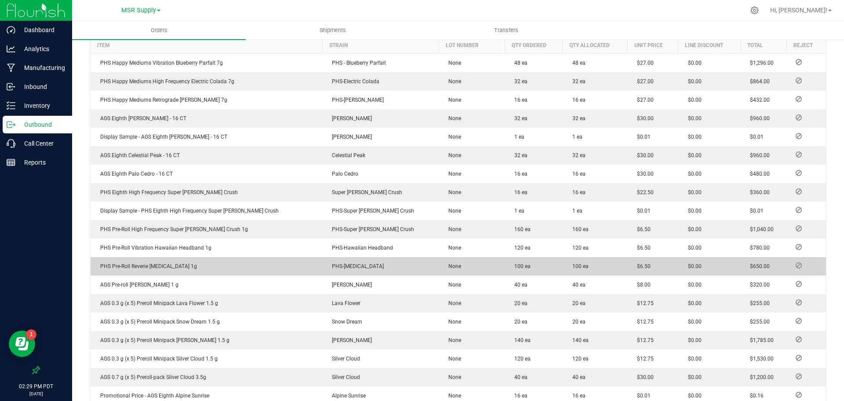
scroll to position [484, 0]
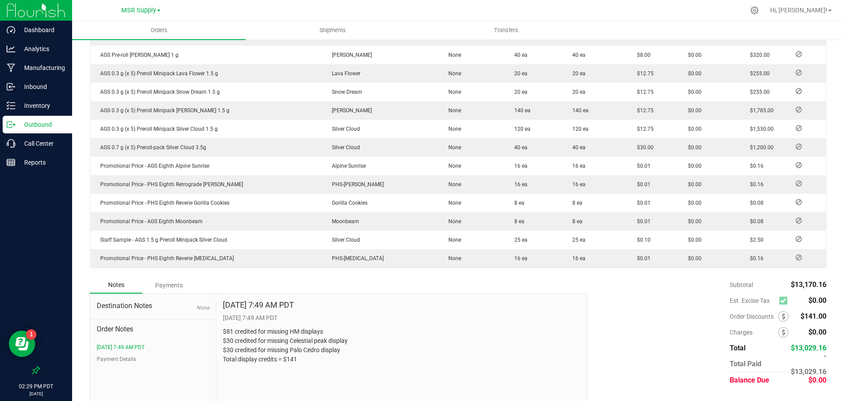
click at [165, 285] on div "Payments" at bounding box center [168, 285] width 53 height 16
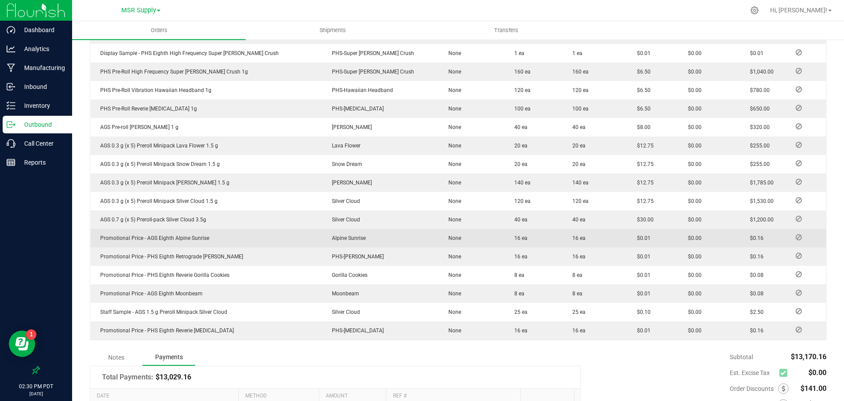
scroll to position [479, 0]
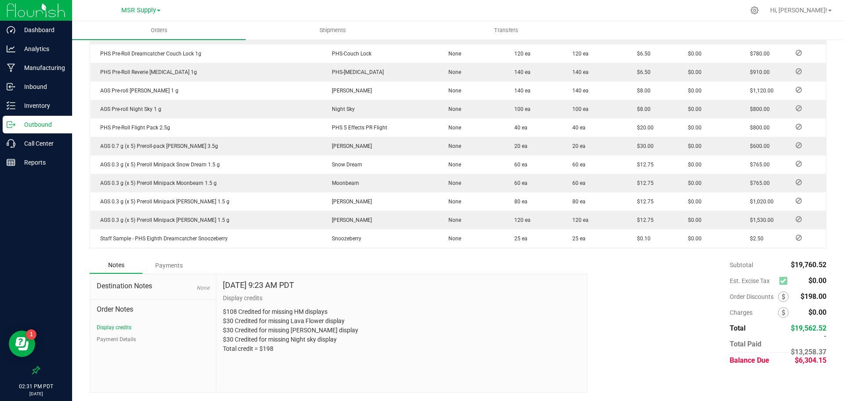
click at [175, 262] on div "Payments" at bounding box center [168, 265] width 53 height 16
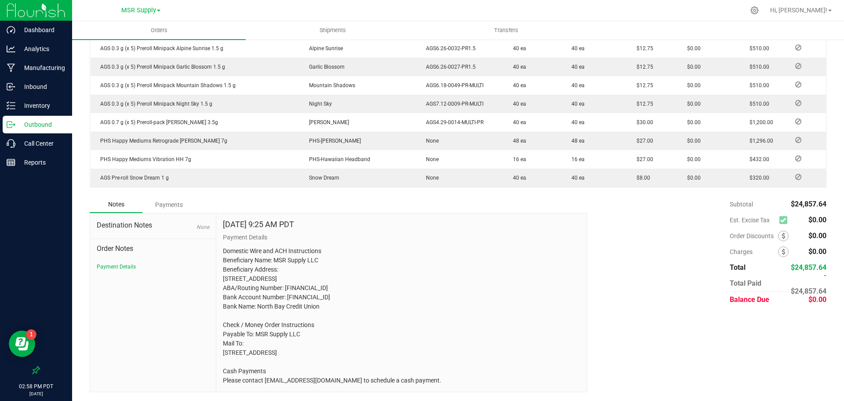
scroll to position [989, 0]
click at [173, 197] on div "Payments" at bounding box center [168, 205] width 53 height 16
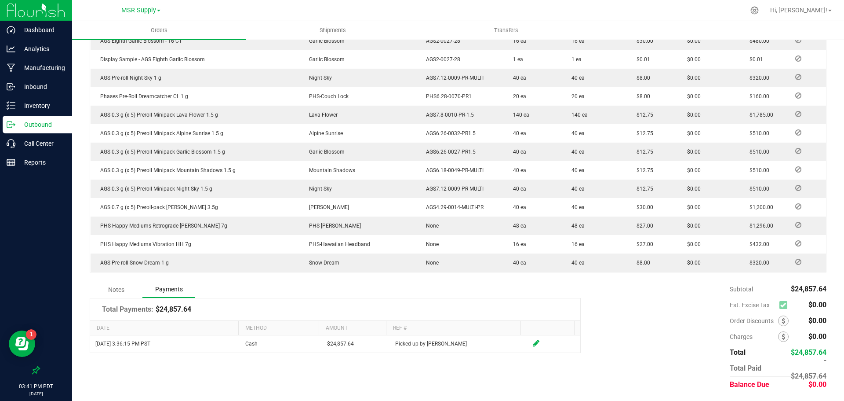
scroll to position [865, 0]
